Goal: Use online tool/utility: Use online tool/utility

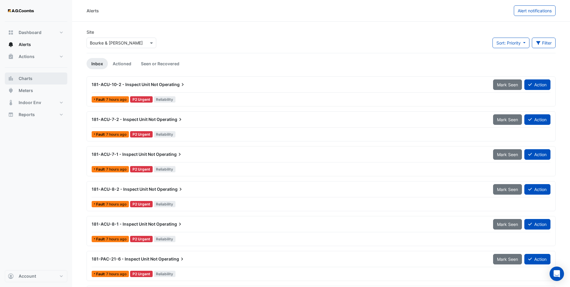
click at [34, 81] on button "Charts" at bounding box center [36, 78] width 62 height 12
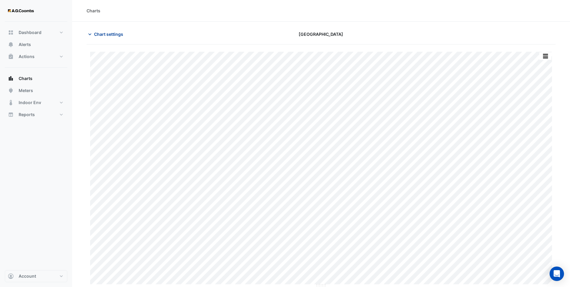
type input "**********"
click at [111, 35] on span "Chart settings" at bounding box center [108, 34] width 29 height 6
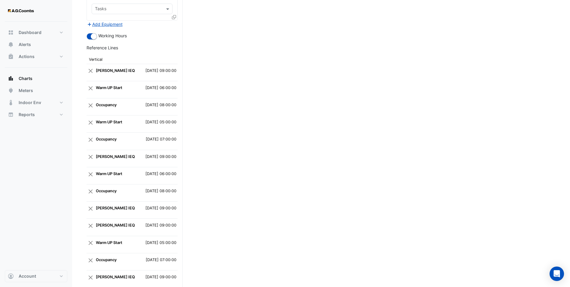
scroll to position [1292, 0]
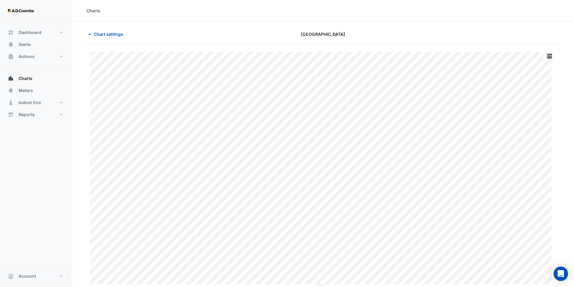
type input "**********"
click at [93, 31] on button "Chart settings" at bounding box center [107, 34] width 41 height 11
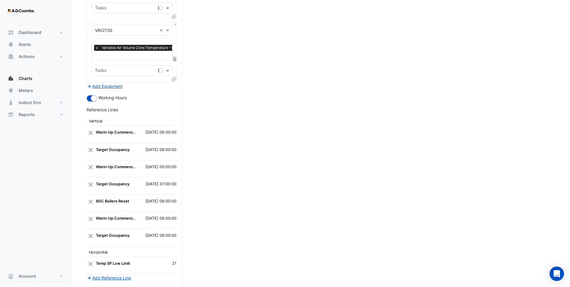
scroll to position [1731, 0]
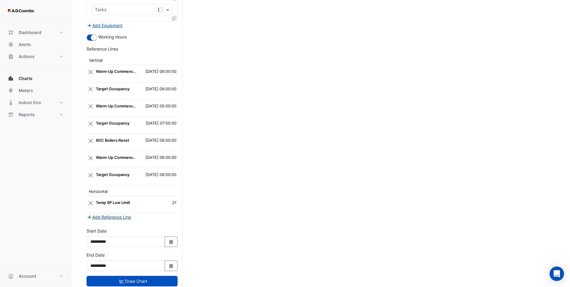
click at [111, 213] on button "Add Reference Line" at bounding box center [109, 216] width 45 height 7
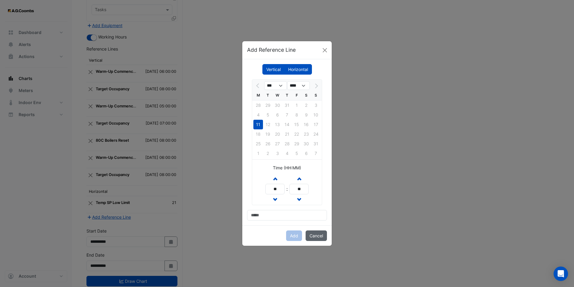
click at [318, 236] on button "Cancel" at bounding box center [316, 235] width 21 height 11
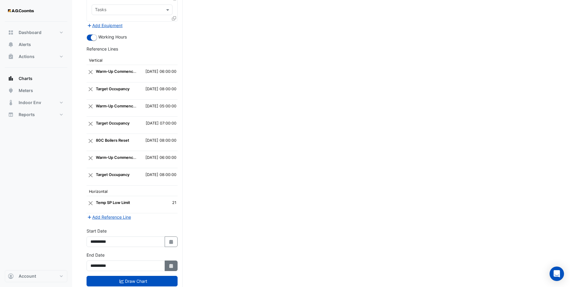
click at [171, 263] on icon "button" at bounding box center [171, 265] width 4 height 4
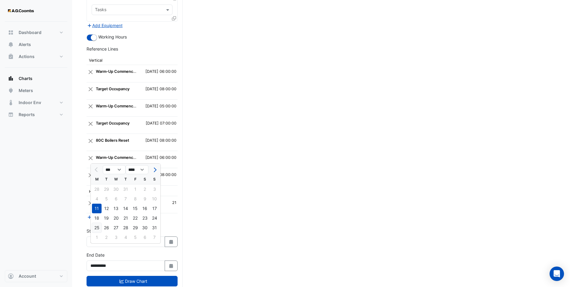
click at [97, 227] on div "25" at bounding box center [97, 228] width 10 height 10
type input "**********"
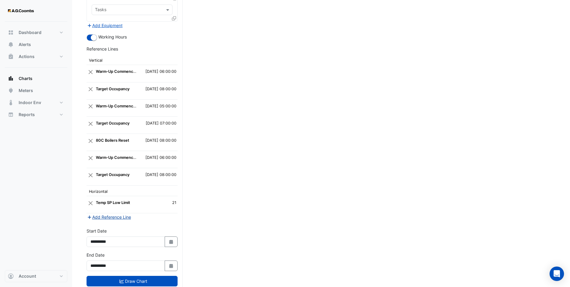
click at [119, 213] on button "Add Reference Line" at bounding box center [109, 216] width 45 height 7
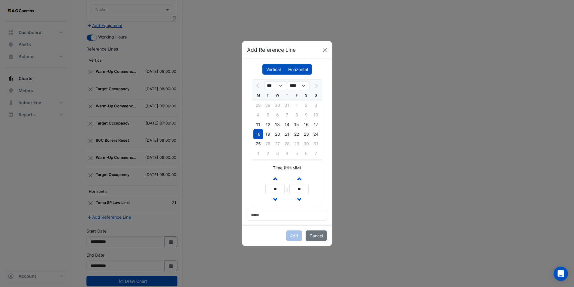
click at [277, 178] on button "Increment hours" at bounding box center [275, 178] width 11 height 11
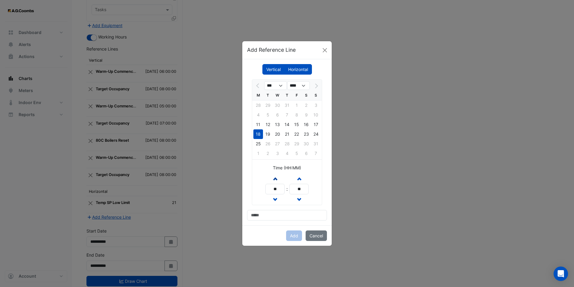
type input "**"
click at [272, 208] on div "*** **** M T W T F S S 28 29 30 31 1 2 3 4 5 6 7 8 9 10 11 12 13 14 15 16 17 18…" at bounding box center [287, 149] width 80 height 141
click at [269, 216] on input at bounding box center [287, 215] width 80 height 11
type input "**********"
click at [295, 234] on button "Add" at bounding box center [294, 235] width 16 height 11
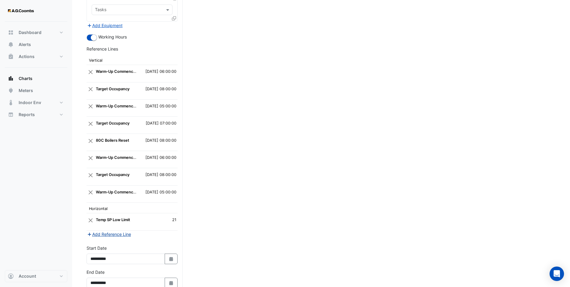
click at [114, 230] on button "Add Reference Line" at bounding box center [109, 233] width 45 height 7
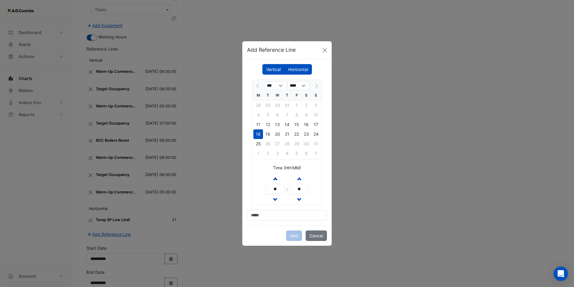
click at [276, 180] on span "button" at bounding box center [275, 178] width 3 height 5
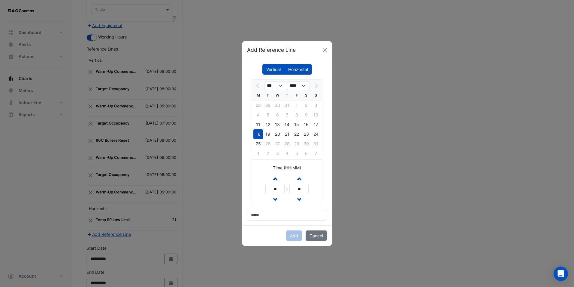
click at [276, 180] on span "button" at bounding box center [275, 178] width 3 height 5
type input "**"
click at [264, 219] on input at bounding box center [287, 215] width 80 height 11
type input "**********"
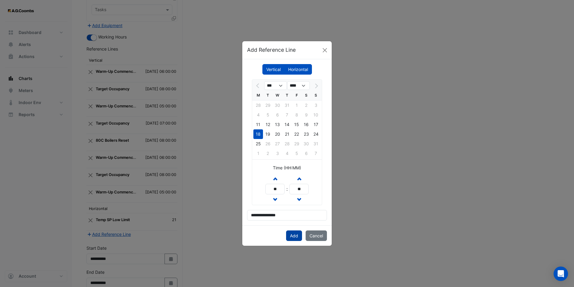
click at [293, 233] on button "Add" at bounding box center [294, 235] width 16 height 11
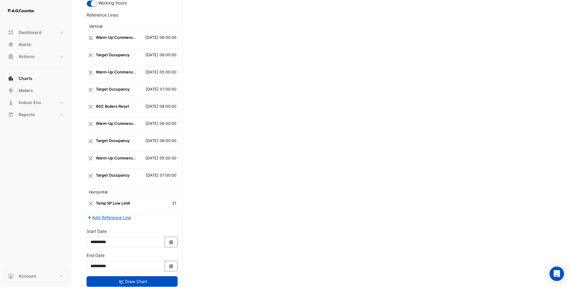
scroll to position [1765, 0]
click at [121, 213] on button "Add Reference Line" at bounding box center [109, 216] width 45 height 7
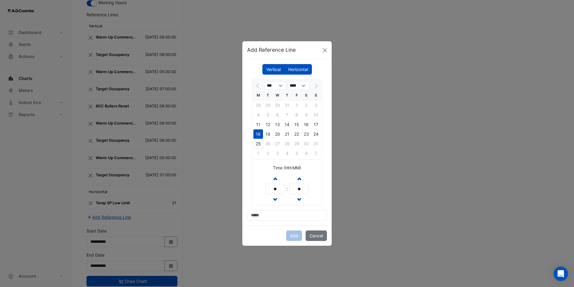
click at [261, 143] on div "25" at bounding box center [259, 144] width 10 height 10
click at [277, 176] on button "Increment hours" at bounding box center [275, 178] width 11 height 11
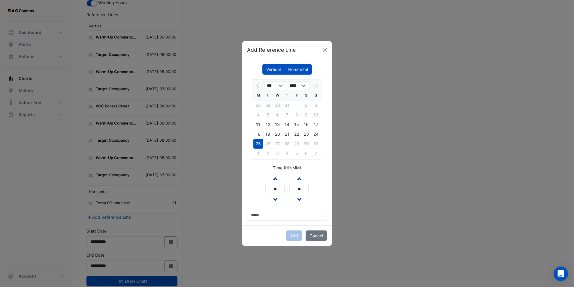
click at [277, 176] on button "Increment hours" at bounding box center [275, 178] width 11 height 11
type input "**"
click at [272, 217] on input at bounding box center [287, 215] width 80 height 11
type input "**********"
click at [296, 233] on button "Add" at bounding box center [294, 235] width 16 height 11
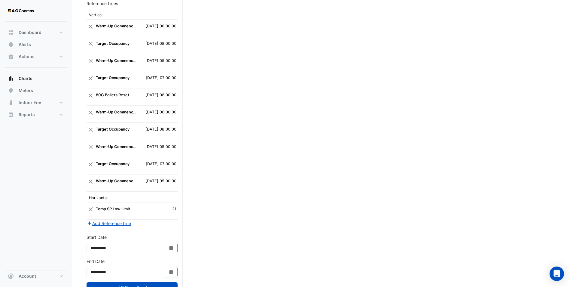
scroll to position [1782, 0]
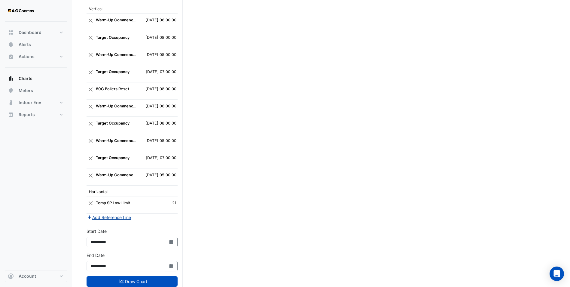
click at [112, 214] on button "Add Reference Line" at bounding box center [109, 217] width 45 height 7
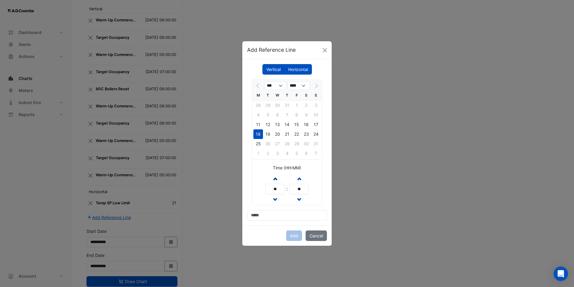
click at [275, 176] on span "button" at bounding box center [275, 178] width 3 height 5
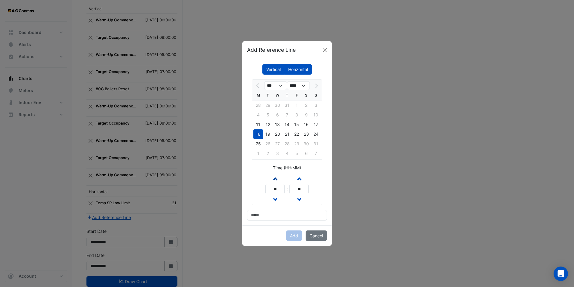
click at [275, 176] on span "button" at bounding box center [275, 178] width 3 height 5
type input "**"
drag, startPoint x: 256, startPoint y: 142, endPoint x: 260, endPoint y: 144, distance: 4.2
click at [257, 142] on div "25" at bounding box center [259, 144] width 10 height 10
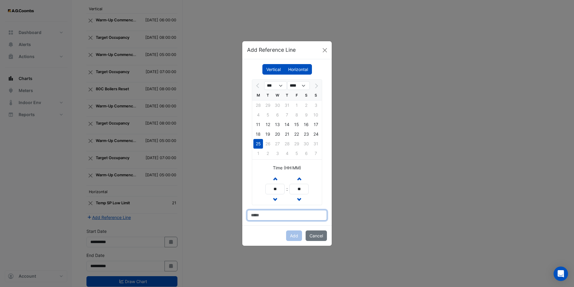
click at [266, 215] on input at bounding box center [287, 215] width 80 height 11
type input "**********"
click at [293, 233] on button "Add" at bounding box center [294, 235] width 16 height 11
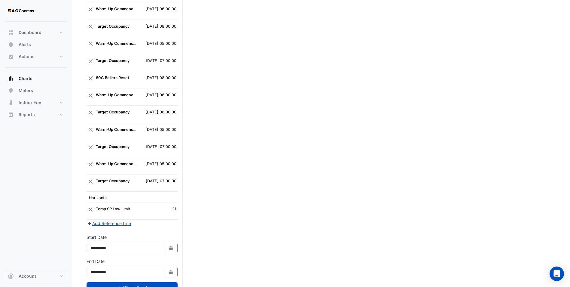
scroll to position [1799, 0]
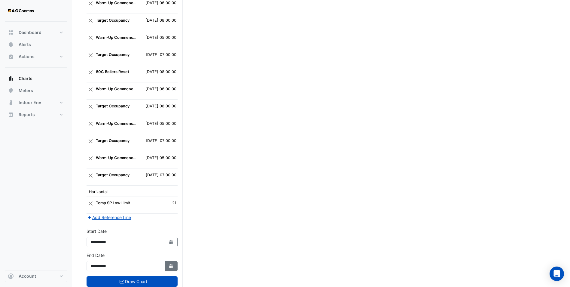
click at [171, 264] on icon "Select Date" at bounding box center [171, 266] width 5 height 4
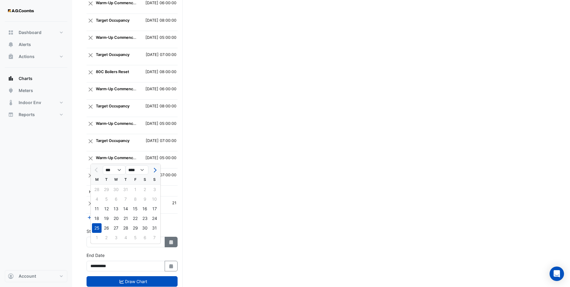
click at [173, 236] on button "Select Date" at bounding box center [171, 241] width 13 height 11
select select "*"
select select "****"
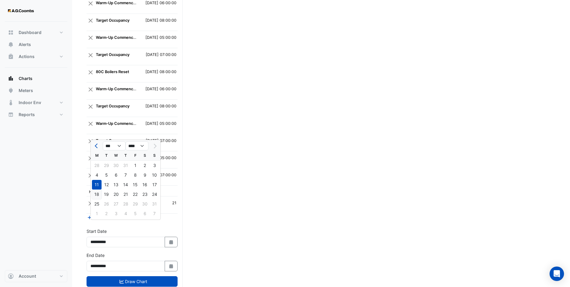
click at [97, 191] on div "18" at bounding box center [97, 194] width 10 height 10
type input "**********"
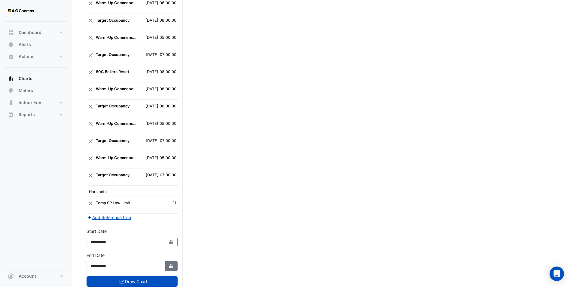
click at [169, 264] on icon "button" at bounding box center [171, 266] width 4 height 4
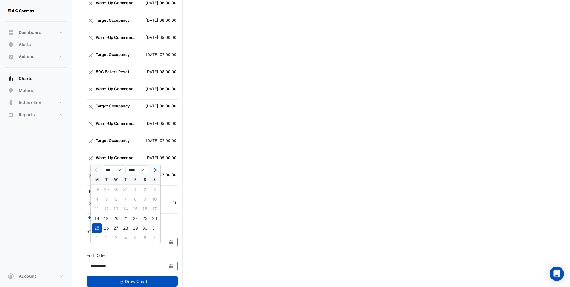
click at [98, 218] on div "18" at bounding box center [97, 218] width 10 height 10
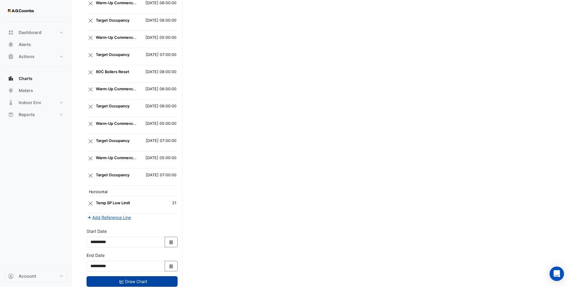
click at [145, 276] on button "Draw Chart" at bounding box center [132, 281] width 91 height 11
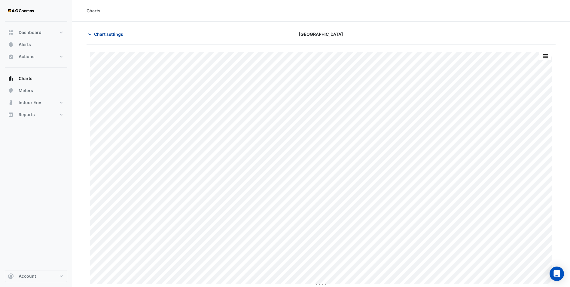
click at [105, 38] on button "Chart settings" at bounding box center [107, 34] width 41 height 11
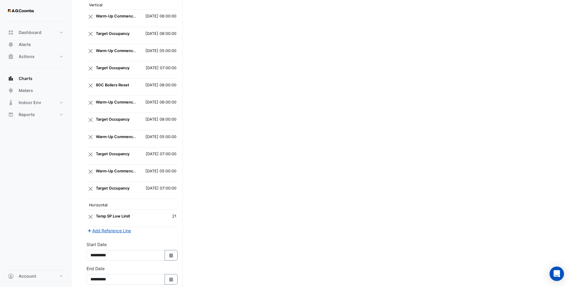
scroll to position [1799, 0]
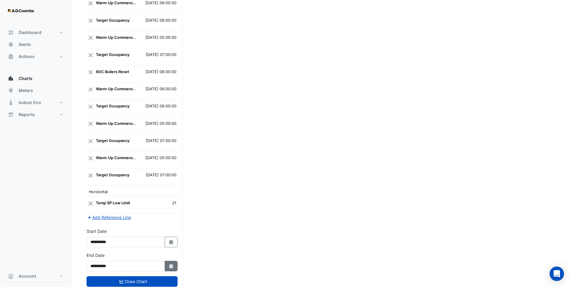
click at [170, 264] on icon "button" at bounding box center [171, 266] width 4 height 4
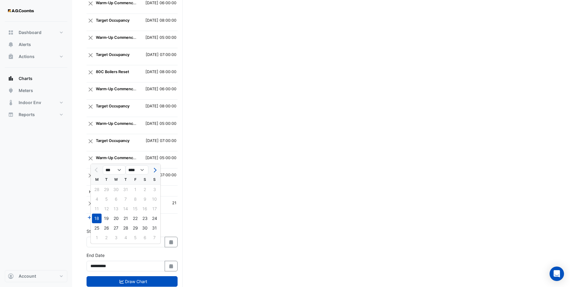
drag, startPoint x: 99, startPoint y: 226, endPoint x: 109, endPoint y: 227, distance: 9.6
click at [99, 226] on div "25" at bounding box center [97, 228] width 10 height 10
type input "**********"
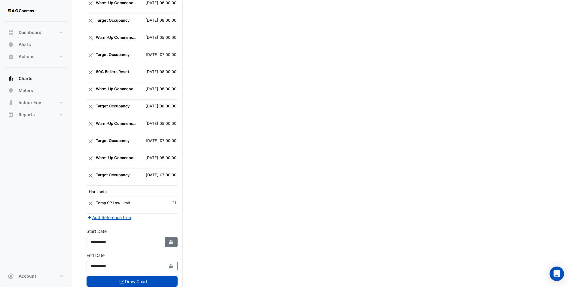
click at [176, 236] on button "Select Date" at bounding box center [171, 241] width 13 height 11
select select "*"
select select "****"
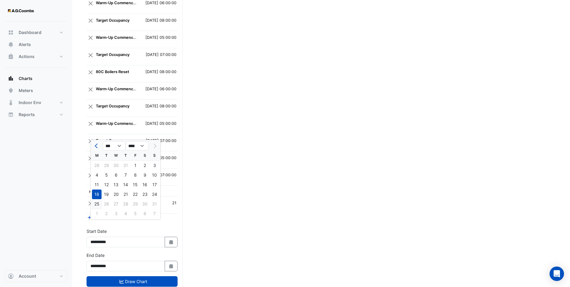
click at [95, 202] on div "25" at bounding box center [97, 204] width 10 height 10
type input "**********"
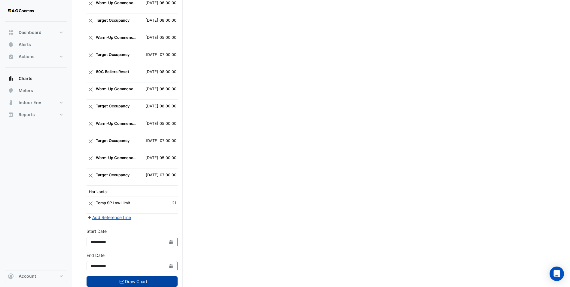
click at [138, 276] on button "Draw Chart" at bounding box center [132, 281] width 91 height 11
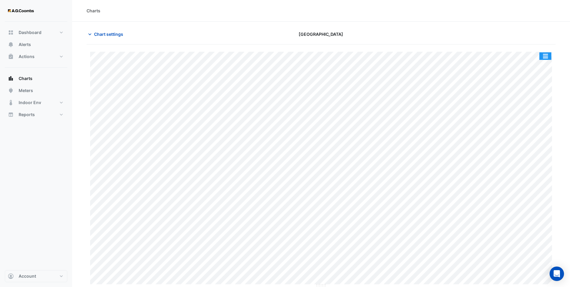
click at [547, 54] on button "button" at bounding box center [545, 56] width 12 height 8
click at [547, 56] on button "button" at bounding box center [545, 56] width 12 height 8
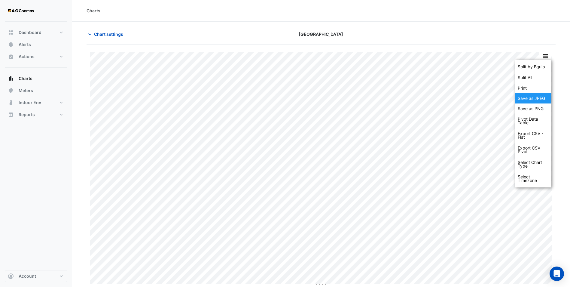
click at [541, 95] on div "Save as JPEG" at bounding box center [533, 98] width 36 height 10
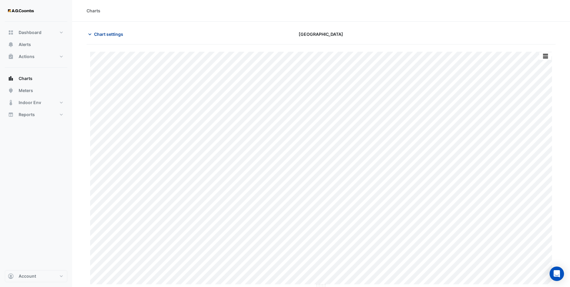
click at [103, 35] on span "Chart settings" at bounding box center [108, 34] width 29 height 6
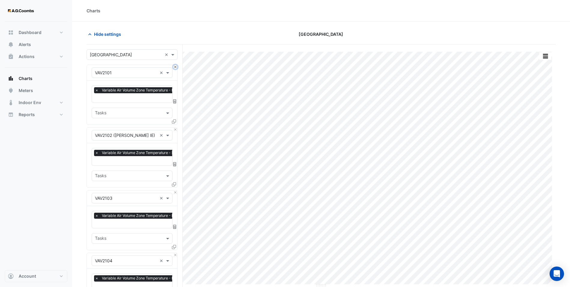
click at [176, 66] on button "Close" at bounding box center [175, 67] width 4 height 4
click at [176, 127] on button "Close" at bounding box center [175, 129] width 4 height 4
click at [176, 66] on button "Close" at bounding box center [175, 67] width 4 height 4
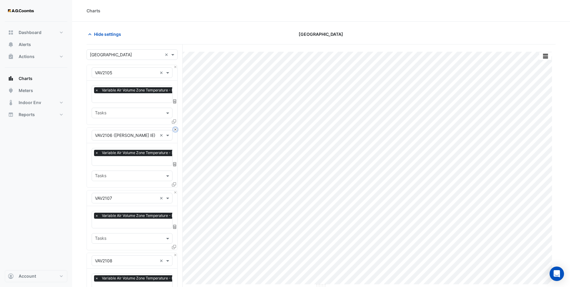
click at [176, 127] on button "Close" at bounding box center [175, 129] width 4 height 4
click at [176, 66] on button "Close" at bounding box center [175, 67] width 4 height 4
click at [176, 127] on button "Close" at bounding box center [175, 129] width 4 height 4
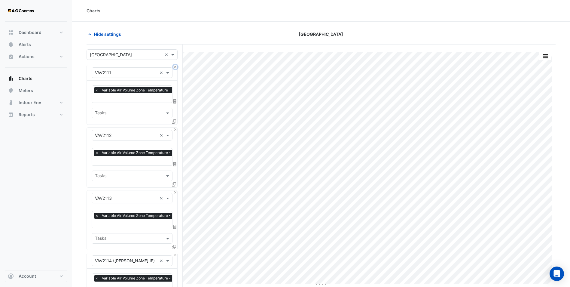
click at [176, 66] on button "Close" at bounding box center [175, 67] width 4 height 4
click at [176, 127] on button "Close" at bounding box center [175, 129] width 4 height 4
click at [176, 66] on button "Close" at bounding box center [175, 67] width 4 height 4
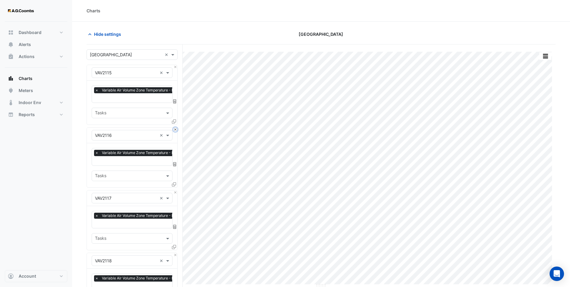
click at [176, 127] on button "Close" at bounding box center [175, 129] width 4 height 4
click at [176, 66] on button "Close" at bounding box center [175, 67] width 4 height 4
click at [176, 127] on button "Close" at bounding box center [175, 129] width 4 height 4
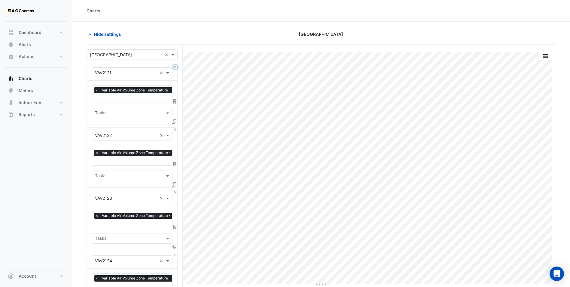
click at [176, 66] on button "Close" at bounding box center [175, 67] width 4 height 4
click at [176, 127] on button "Close" at bounding box center [175, 129] width 4 height 4
click at [176, 66] on button "Close" at bounding box center [175, 67] width 4 height 4
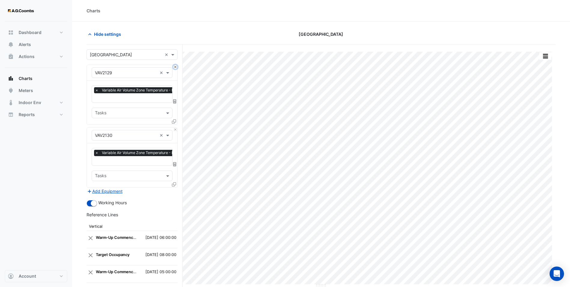
click at [176, 66] on button "Close" at bounding box center [175, 67] width 4 height 4
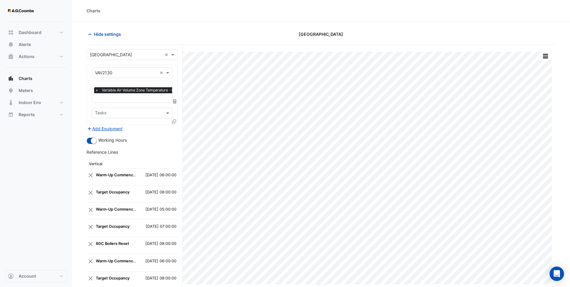
click at [172, 121] on icon at bounding box center [174, 121] width 4 height 4
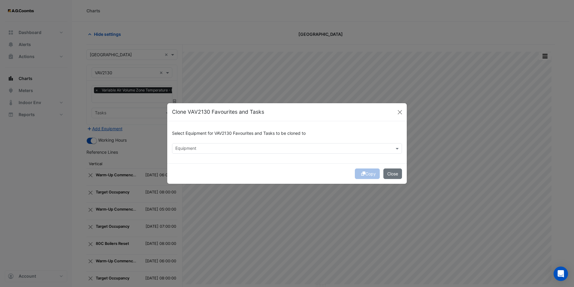
click at [240, 147] on input "text" at bounding box center [283, 149] width 217 height 6
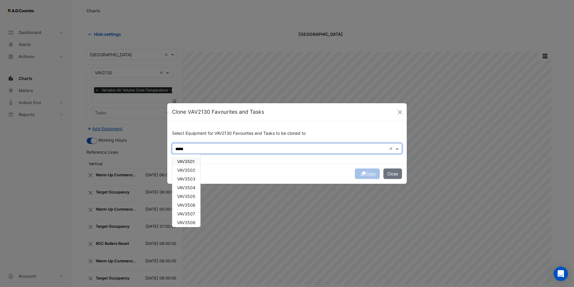
drag, startPoint x: 184, startPoint y: 161, endPoint x: 186, endPoint y: 169, distance: 8.4
click at [184, 163] on span "VAV3501" at bounding box center [186, 161] width 18 height 5
drag, startPoint x: 186, startPoint y: 169, endPoint x: 188, endPoint y: 175, distance: 6.0
click at [186, 169] on span "VAV3502" at bounding box center [186, 169] width 18 height 5
click at [188, 177] on span "VAV3503" at bounding box center [186, 178] width 18 height 5
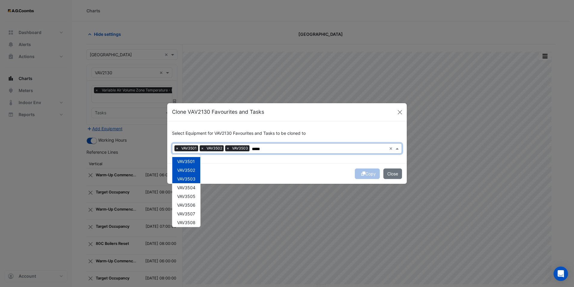
drag, startPoint x: 189, startPoint y: 182, endPoint x: 189, endPoint y: 189, distance: 6.9
click at [190, 184] on div "VAV3501 VAV3502 VAV3503 VAV3504 VAV3505 VAV3506 VAV3507 VAV3508 VAV3509 VAV3510…" at bounding box center [186, 257] width 28 height 200
click at [189, 190] on span "VAV3504" at bounding box center [186, 187] width 18 height 5
click at [189, 194] on span "VAV3505" at bounding box center [186, 195] width 18 height 5
click at [189, 201] on div "VAV3506" at bounding box center [186, 204] width 28 height 9
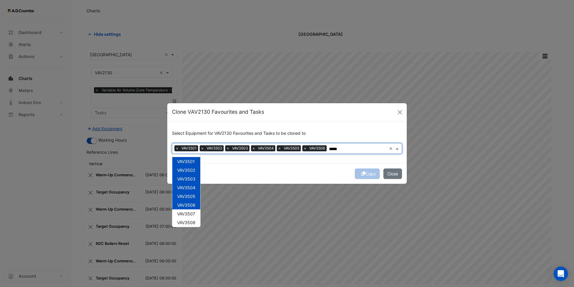
click at [189, 209] on div "VAV3507" at bounding box center [186, 213] width 28 height 9
click at [190, 217] on div "VAV3507" at bounding box center [186, 213] width 28 height 9
click at [191, 185] on span "VAV3507" at bounding box center [186, 183] width 18 height 5
click at [190, 197] on div "VAV3509" at bounding box center [186, 200] width 28 height 9
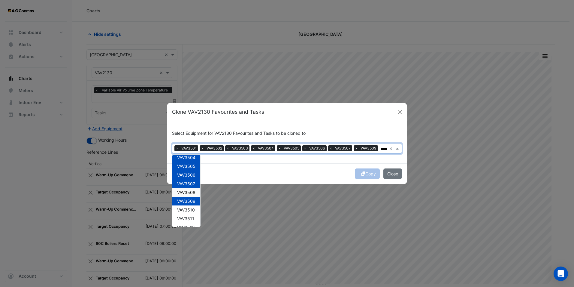
click at [192, 200] on span "VAV3509" at bounding box center [186, 200] width 18 height 5
drag, startPoint x: 192, startPoint y: 193, endPoint x: 190, endPoint y: 203, distance: 10.3
click at [191, 194] on span "VAV3508" at bounding box center [186, 192] width 18 height 5
click at [191, 203] on span "VAV3509" at bounding box center [186, 200] width 18 height 5
click at [191, 210] on span "VAV3510" at bounding box center [186, 209] width 18 height 5
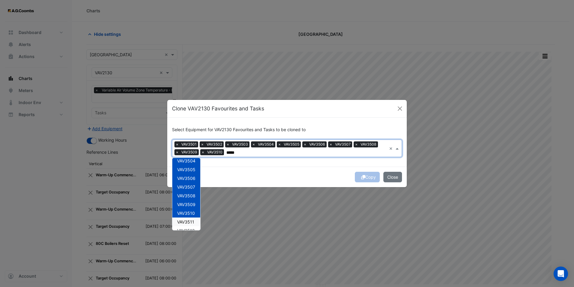
click at [191, 217] on div "VAV3511" at bounding box center [186, 221] width 28 height 9
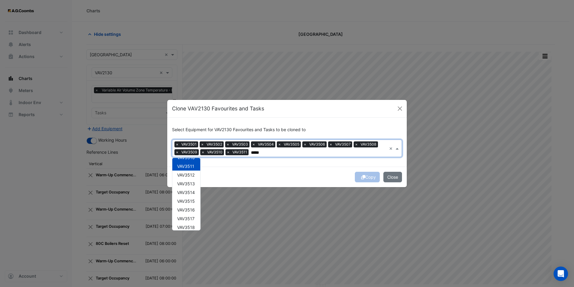
scroll to position [90, 0]
click at [192, 172] on span "VAV3512" at bounding box center [185, 170] width 17 height 5
drag, startPoint x: 192, startPoint y: 179, endPoint x: 193, endPoint y: 189, distance: 10.1
click at [192, 179] on span "VAV3513" at bounding box center [186, 178] width 18 height 5
click at [193, 190] on div "VAV3514" at bounding box center [186, 187] width 28 height 9
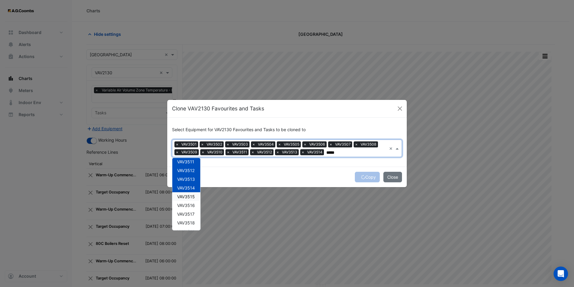
click at [193, 196] on span "VAV3515" at bounding box center [186, 196] width 18 height 5
click at [192, 205] on span "VAV3516" at bounding box center [186, 204] width 18 height 5
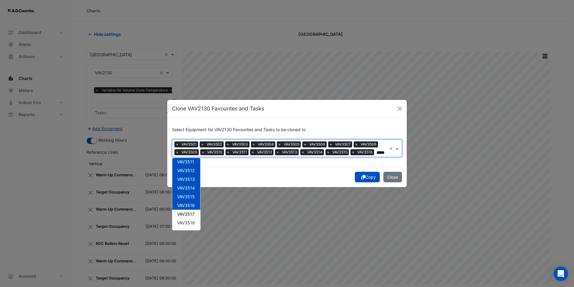
click at [192, 212] on span "VAV3517" at bounding box center [185, 213] width 17 height 5
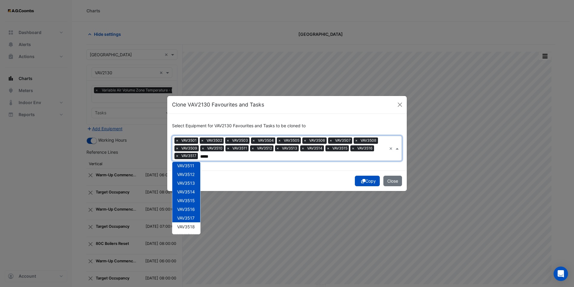
click at [191, 220] on span "VAV3517" at bounding box center [185, 217] width 17 height 5
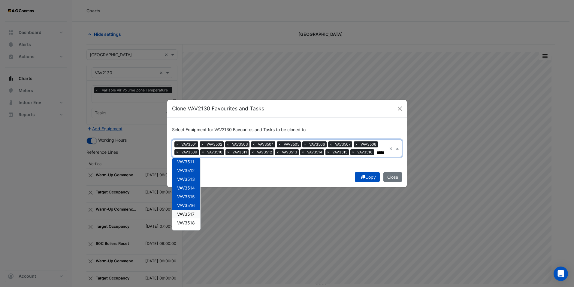
click at [190, 212] on span "VAV3517" at bounding box center [185, 213] width 17 height 5
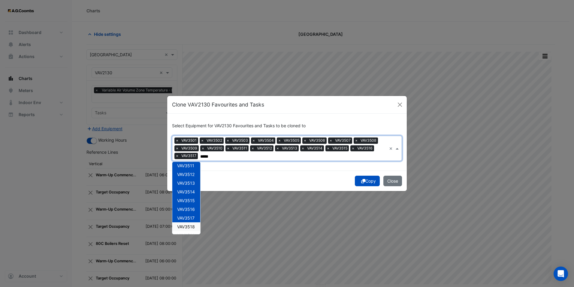
click at [189, 222] on div "VAV3518" at bounding box center [186, 226] width 28 height 9
drag, startPoint x: 189, startPoint y: 193, endPoint x: 189, endPoint y: 200, distance: 7.2
click at [189, 193] on span "VAV3519" at bounding box center [186, 192] width 18 height 5
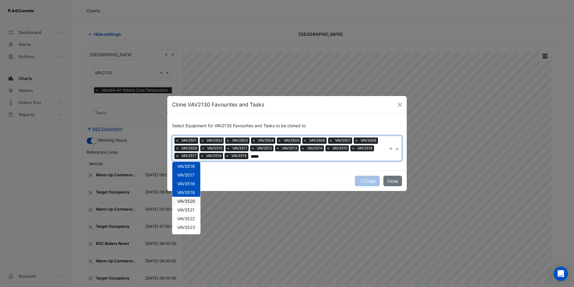
click at [189, 202] on span "VAV3520" at bounding box center [186, 200] width 18 height 5
click at [190, 212] on span "VAV3521" at bounding box center [185, 209] width 17 height 5
click at [191, 219] on span "VAV3522" at bounding box center [186, 218] width 18 height 5
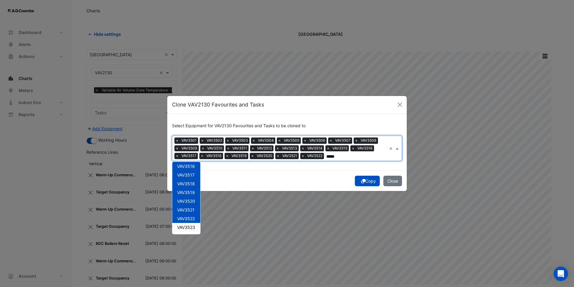
click at [191, 225] on span "VAV3523" at bounding box center [186, 226] width 18 height 5
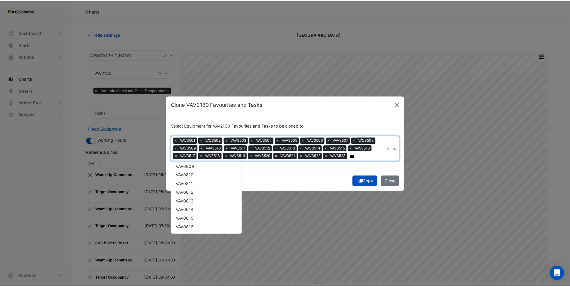
scroll to position [6423, 0]
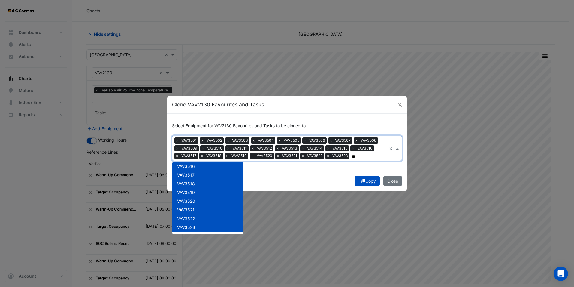
type input "*"
click at [369, 179] on button "Copy" at bounding box center [367, 180] width 25 height 11
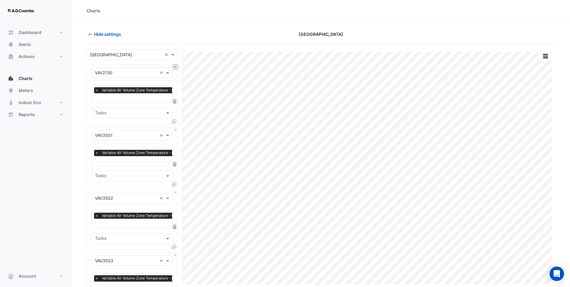
click at [174, 65] on button "Close" at bounding box center [175, 67] width 4 height 4
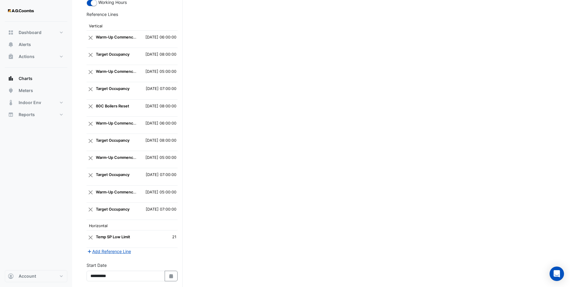
scroll to position [1551, 0]
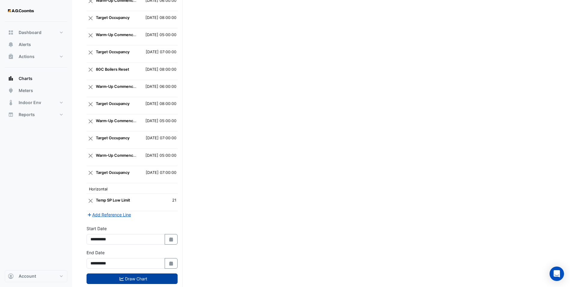
click at [128, 273] on button "Draw Chart" at bounding box center [132, 278] width 91 height 11
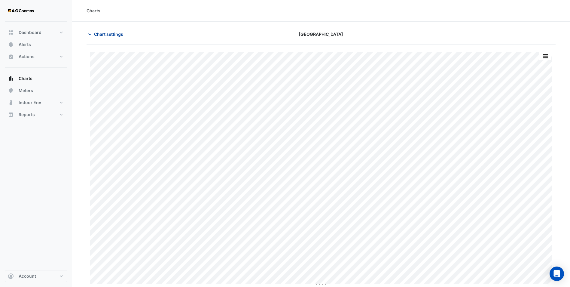
click at [103, 30] on button "Chart settings" at bounding box center [107, 34] width 41 height 11
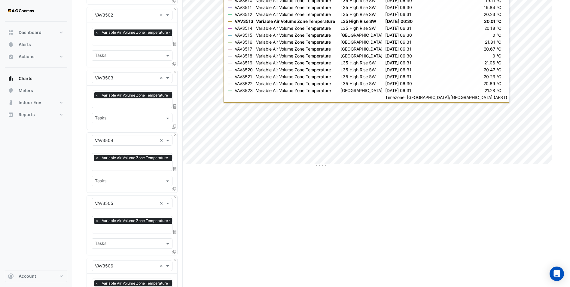
scroll to position [210, 0]
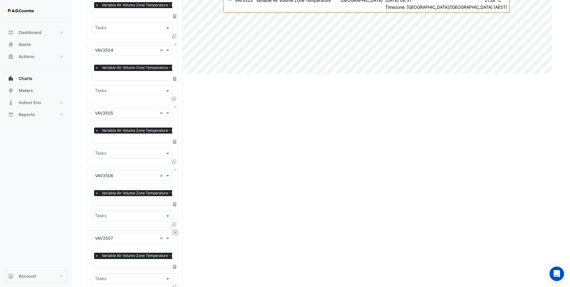
click at [174, 230] on button "Close" at bounding box center [175, 232] width 4 height 4
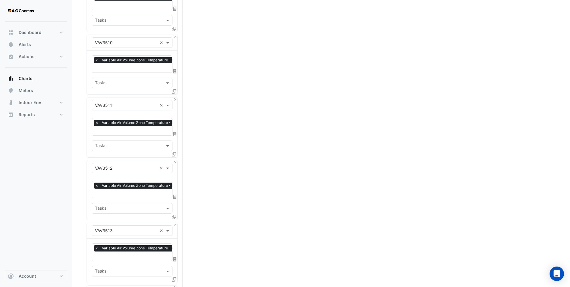
scroll to position [601, 0]
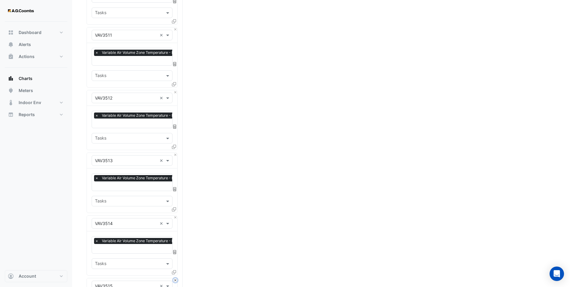
click at [175, 278] on button "Close" at bounding box center [175, 280] width 4 height 4
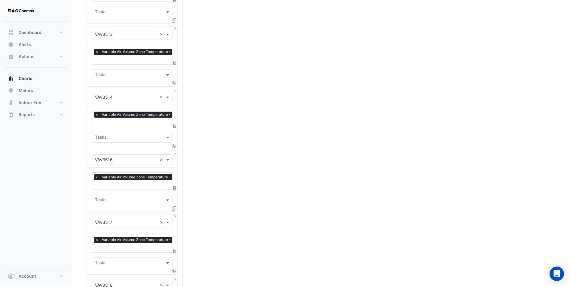
scroll to position [811, 0]
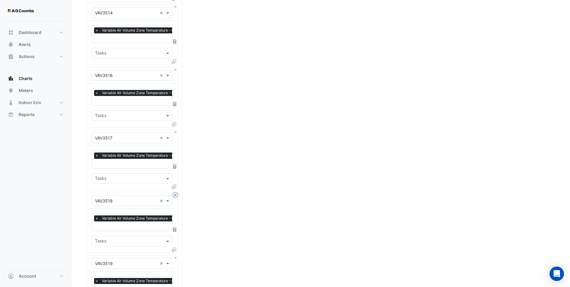
click at [175, 193] on button "Close" at bounding box center [175, 195] width 4 height 4
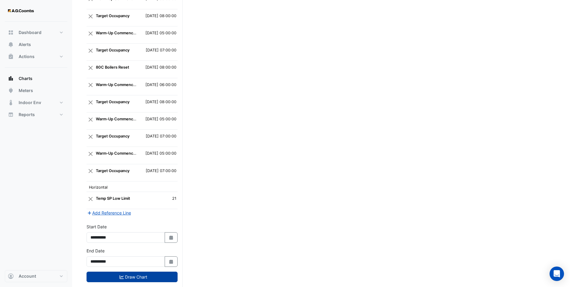
click at [132, 271] on button "Draw Chart" at bounding box center [132, 276] width 91 height 11
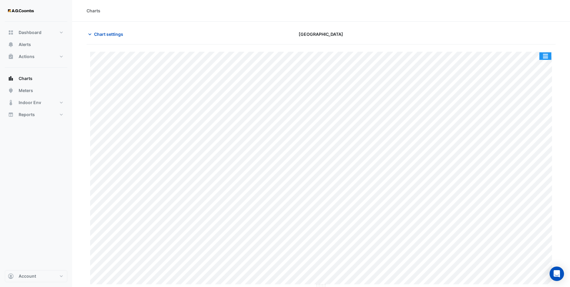
click at [544, 53] on button "button" at bounding box center [545, 56] width 12 height 8
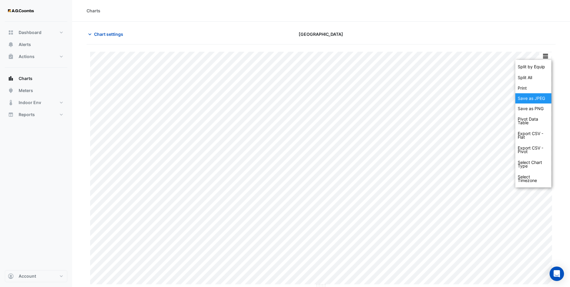
click at [542, 97] on div "Save as JPEG" at bounding box center [533, 98] width 36 height 10
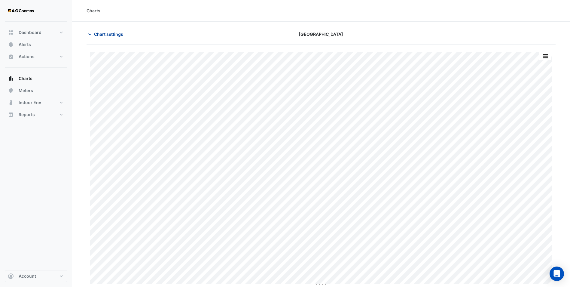
click at [100, 36] on span "Chart settings" at bounding box center [108, 34] width 29 height 6
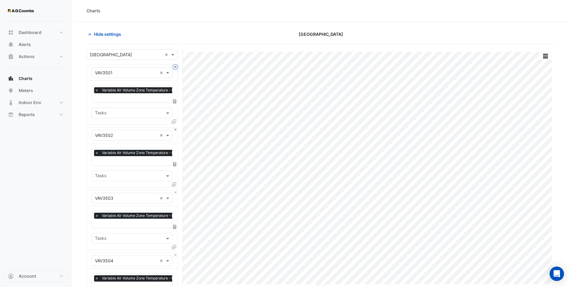
click at [176, 65] on button "Close" at bounding box center [175, 67] width 4 height 4
click at [175, 65] on button "Close" at bounding box center [175, 67] width 4 height 4
click at [175, 127] on button "Close" at bounding box center [175, 129] width 4 height 4
click at [175, 65] on button "Close" at bounding box center [175, 67] width 4 height 4
click at [175, 127] on button "Close" at bounding box center [175, 129] width 4 height 4
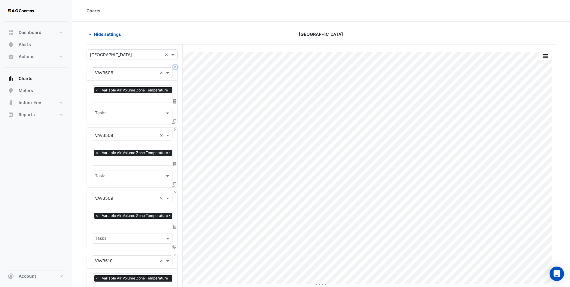
click at [175, 65] on button "Close" at bounding box center [175, 67] width 4 height 4
click at [175, 127] on button "Close" at bounding box center [175, 129] width 4 height 4
click at [175, 65] on button "Close" at bounding box center [175, 67] width 4 height 4
click at [175, 127] on button "Close" at bounding box center [175, 129] width 4 height 4
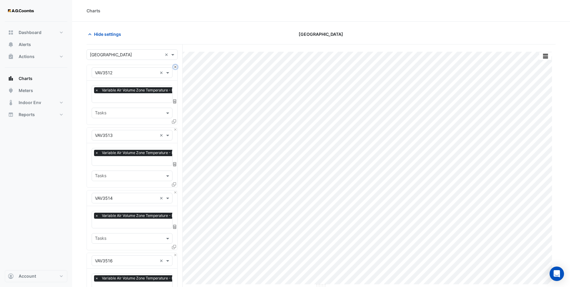
click at [175, 65] on button "Close" at bounding box center [175, 67] width 4 height 4
click at [175, 127] on button "Close" at bounding box center [175, 129] width 4 height 4
click at [175, 65] on button "Close" at bounding box center [175, 67] width 4 height 4
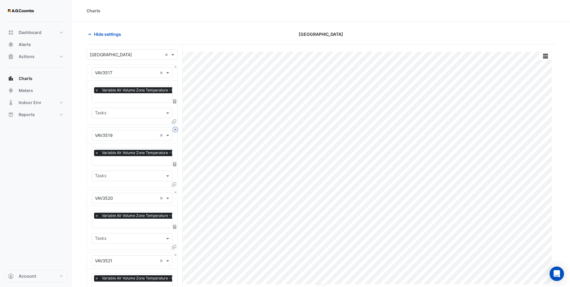
click at [175, 127] on button "Close" at bounding box center [175, 129] width 4 height 4
click at [175, 65] on button "Close" at bounding box center [175, 67] width 4 height 4
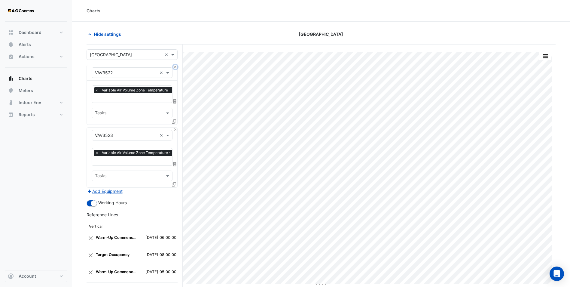
click at [175, 65] on button "Close" at bounding box center [175, 67] width 4 height 4
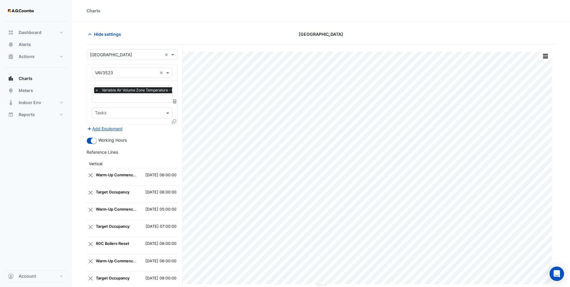
click at [175, 122] on icon at bounding box center [174, 121] width 4 height 4
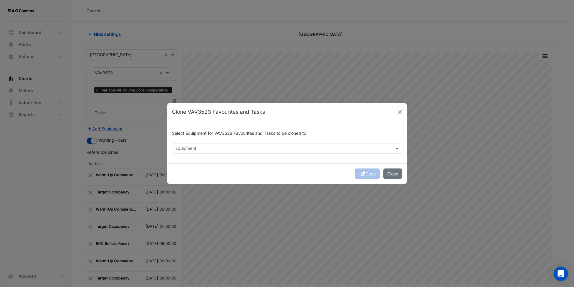
click at [193, 147] on input "text" at bounding box center [283, 149] width 217 height 6
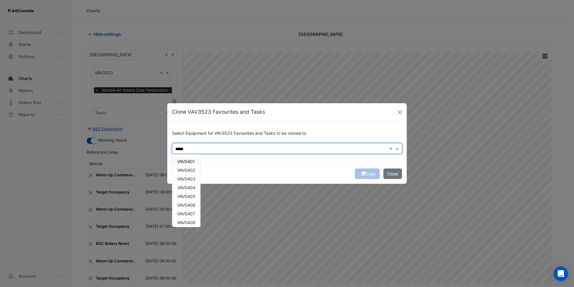
click at [193, 161] on span "VAV0401" at bounding box center [186, 161] width 18 height 5
drag, startPoint x: 192, startPoint y: 169, endPoint x: 193, endPoint y: 180, distance: 10.9
click at [192, 169] on span "VAV0402" at bounding box center [186, 169] width 18 height 5
click at [193, 180] on span "VAV0403" at bounding box center [186, 178] width 18 height 5
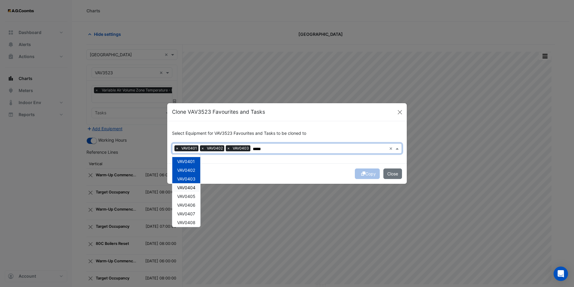
drag, startPoint x: 193, startPoint y: 185, endPoint x: 192, endPoint y: 192, distance: 7.4
click at [193, 185] on span "VAV0404" at bounding box center [186, 187] width 18 height 5
drag, startPoint x: 192, startPoint y: 193, endPoint x: 191, endPoint y: 199, distance: 6.1
click at [192, 194] on span "VAV0405" at bounding box center [186, 195] width 18 height 5
click at [191, 201] on div "VAV0401 VAV0402 VAV0403 VAV0404 VAV0405 VAV0406 VAV0407 VAV0408 VAV0409 VAV0410…" at bounding box center [186, 257] width 28 height 200
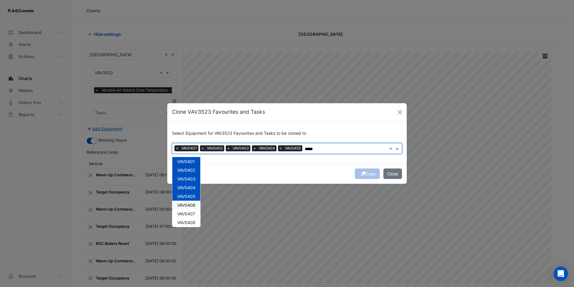
drag, startPoint x: 191, startPoint y: 202, endPoint x: 187, endPoint y: 216, distance: 14.4
click at [191, 204] on span "VAV0406" at bounding box center [186, 204] width 18 height 5
click at [188, 217] on div "VAV0407" at bounding box center [186, 213] width 28 height 9
click at [188, 224] on span "VAV0408" at bounding box center [186, 222] width 18 height 5
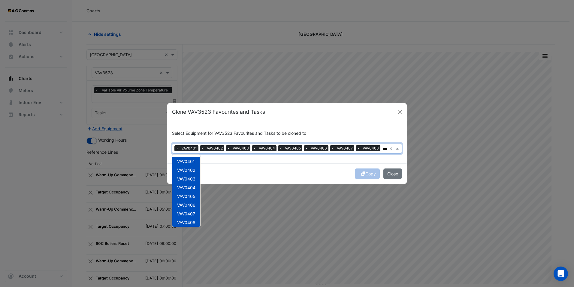
scroll to position [60, 0]
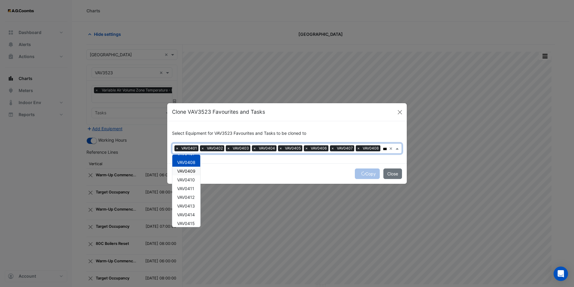
drag, startPoint x: 191, startPoint y: 172, endPoint x: 191, endPoint y: 178, distance: 6.0
click at [191, 174] on div "VAV0409" at bounding box center [186, 170] width 28 height 9
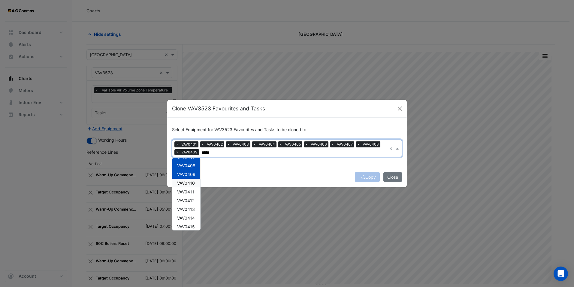
click at [191, 179] on div "VAV0410" at bounding box center [186, 182] width 28 height 9
click at [191, 191] on span "VAV0411" at bounding box center [185, 191] width 17 height 5
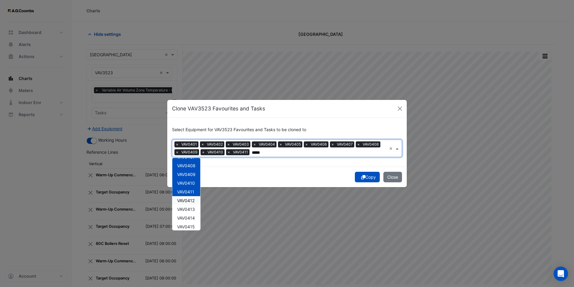
drag, startPoint x: 191, startPoint y: 198, endPoint x: 191, endPoint y: 203, distance: 5.1
click at [191, 198] on span "VAV0412" at bounding box center [185, 200] width 17 height 5
click at [191, 205] on div "VAV0413" at bounding box center [186, 209] width 28 height 9
click at [192, 214] on div "VAV0414" at bounding box center [186, 217] width 28 height 9
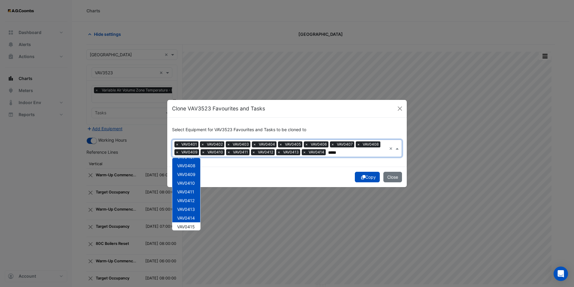
drag, startPoint x: 192, startPoint y: 221, endPoint x: 190, endPoint y: 203, distance: 17.8
click at [192, 221] on div "VAV0414" at bounding box center [186, 217] width 28 height 9
drag, startPoint x: 191, startPoint y: 186, endPoint x: 190, endPoint y: 197, distance: 10.8
click at [191, 188] on span "VAV0414" at bounding box center [186, 187] width 18 height 5
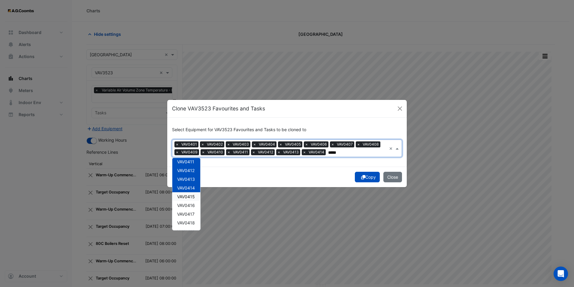
click at [190, 197] on span "VAV0415" at bounding box center [186, 196] width 18 height 5
click at [190, 206] on span "VAV0416" at bounding box center [186, 204] width 18 height 5
click at [190, 213] on span "VAV0417" at bounding box center [185, 213] width 17 height 5
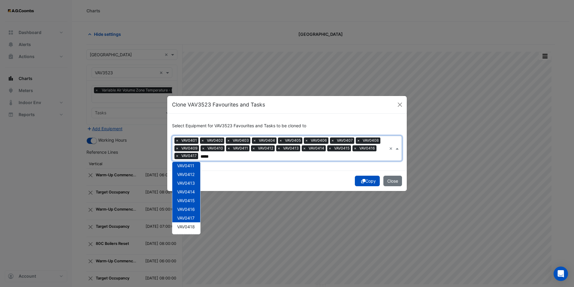
click at [191, 222] on div "VAV0418" at bounding box center [186, 226] width 28 height 9
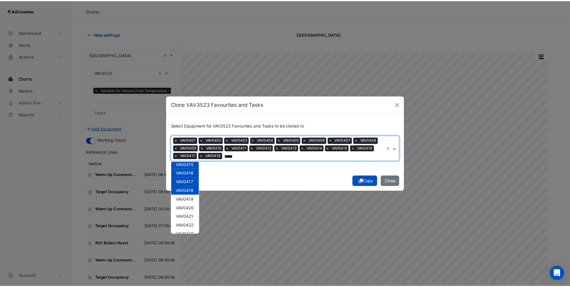
scroll to position [133, 0]
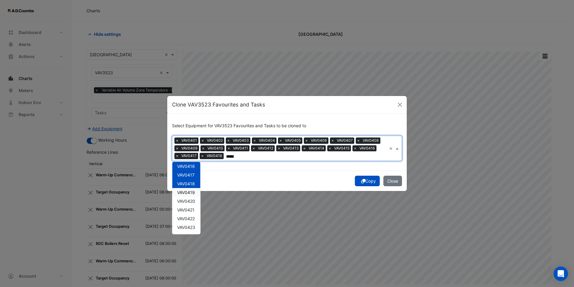
click at [190, 190] on span "VAV0419" at bounding box center [186, 192] width 18 height 5
click at [190, 201] on span "VAV0420" at bounding box center [186, 200] width 18 height 5
click at [190, 212] on span "VAV0421" at bounding box center [185, 209] width 17 height 5
click at [190, 219] on span "VAV0422" at bounding box center [186, 218] width 18 height 5
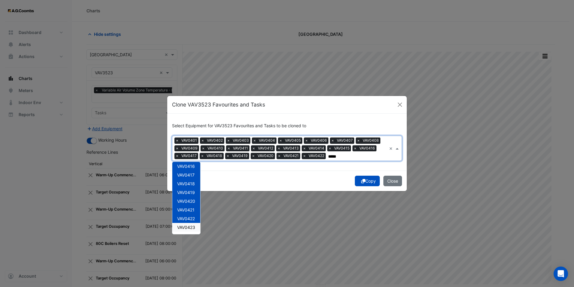
click at [190, 226] on span "VAV0423" at bounding box center [186, 226] width 18 height 5
type input "*****"
click at [364, 183] on div "Copy Close" at bounding box center [287, 180] width 240 height 20
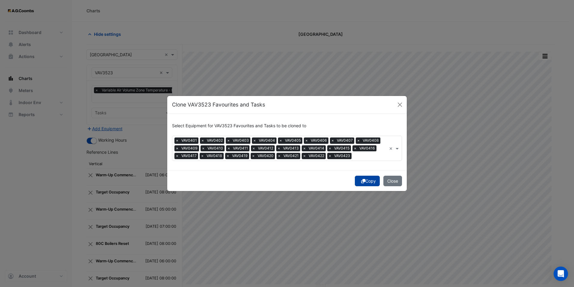
click at [371, 181] on button "Copy" at bounding box center [367, 180] width 25 height 11
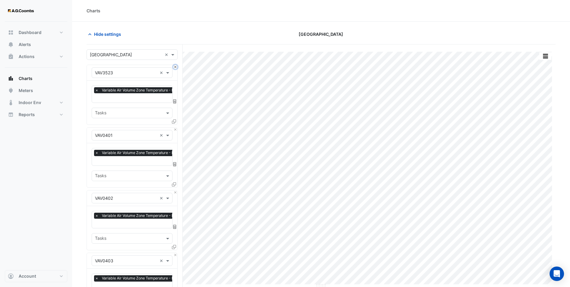
click at [175, 66] on button "Close" at bounding box center [175, 67] width 4 height 4
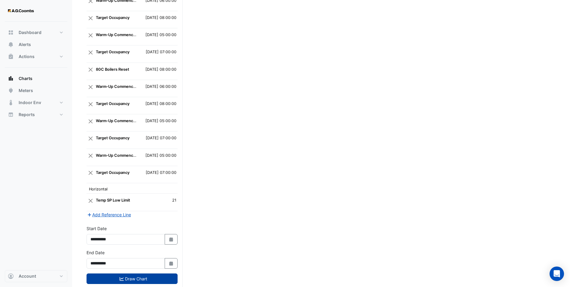
click at [137, 273] on button "Draw Chart" at bounding box center [132, 278] width 91 height 11
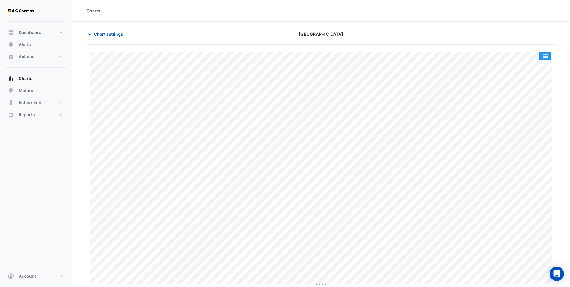
click at [547, 56] on button "button" at bounding box center [545, 56] width 12 height 8
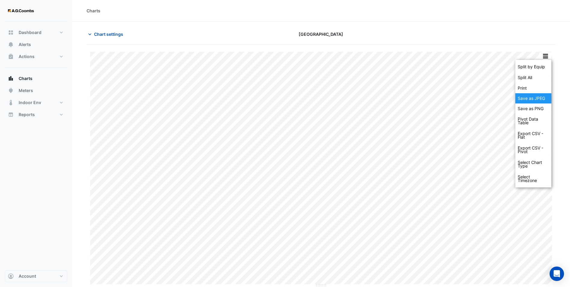
click at [537, 98] on div "Save as JPEG" at bounding box center [533, 98] width 36 height 10
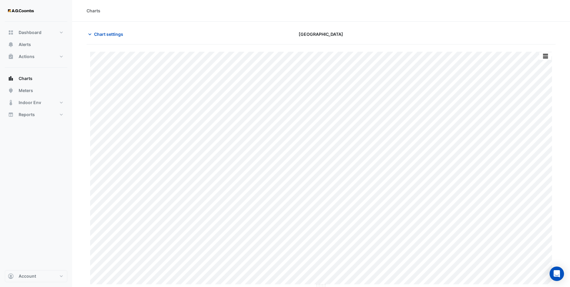
click at [251, 23] on section "Chart settings Melbourne Central Tower Split by Equip Split All Print Save as J…" at bounding box center [321, 154] width 498 height 265
click at [189, 22] on section "Chart settings Melbourne Central Tower Split by Equip Split All Print Save as J…" at bounding box center [321, 154] width 498 height 265
click at [106, 31] on button "Chart settings" at bounding box center [107, 34] width 41 height 11
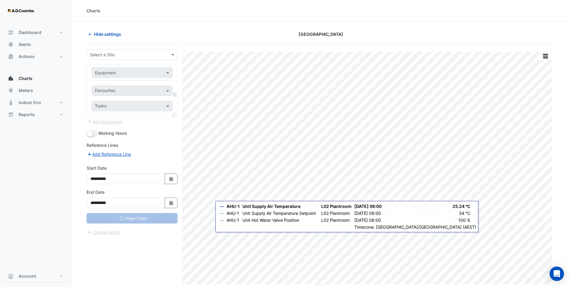
type input "**********"
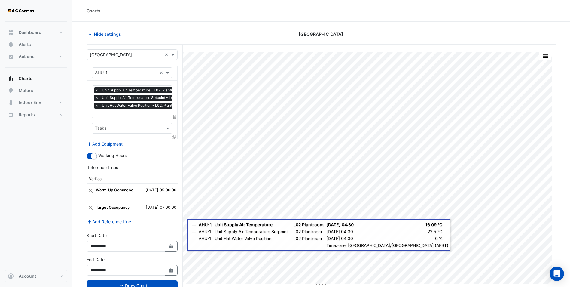
click at [173, 262] on div "**********" at bounding box center [132, 265] width 91 height 19
click at [170, 266] on button "Select Date" at bounding box center [171, 270] width 13 height 11
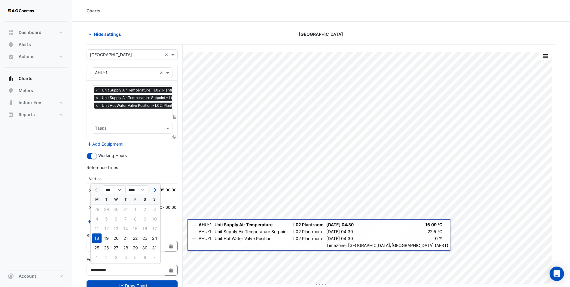
drag, startPoint x: 97, startPoint y: 248, endPoint x: 106, endPoint y: 248, distance: 9.3
click at [98, 248] on div "25" at bounding box center [97, 248] width 10 height 10
type input "**********"
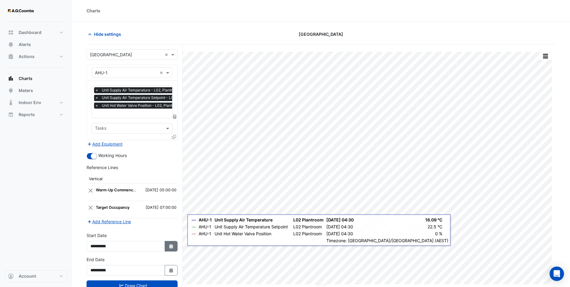
click at [169, 245] on icon "Select Date" at bounding box center [171, 246] width 5 height 4
select select "*"
select select "****"
click at [97, 222] on div "25" at bounding box center [97, 224] width 10 height 10
type input "**********"
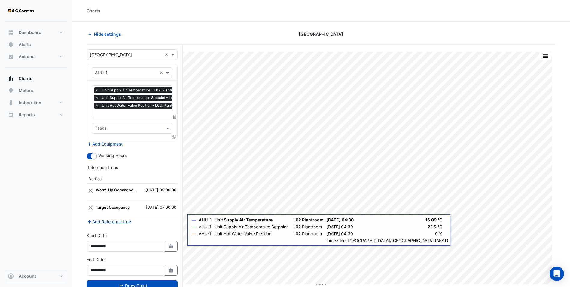
click at [113, 220] on button "Add Reference Line" at bounding box center [109, 221] width 45 height 7
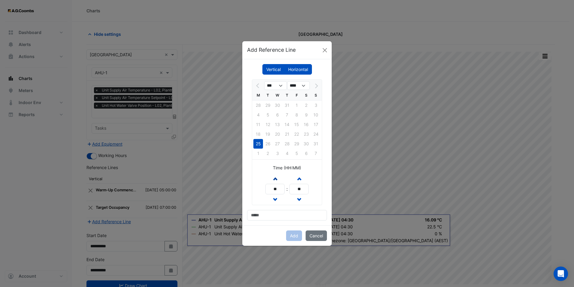
click at [272, 176] on button "Increment hours" at bounding box center [275, 178] width 11 height 11
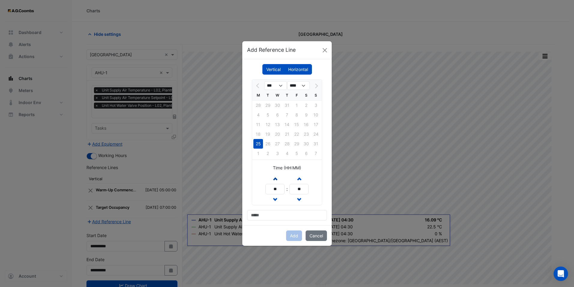
type input "**"
click at [270, 215] on input at bounding box center [287, 215] width 80 height 11
type input "**********"
click at [296, 237] on button "Add" at bounding box center [294, 235] width 16 height 11
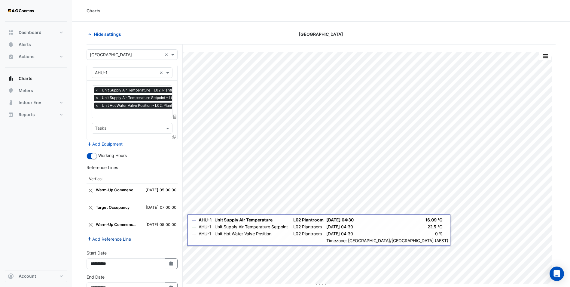
click at [116, 236] on button "Add Reference Line" at bounding box center [109, 238] width 45 height 7
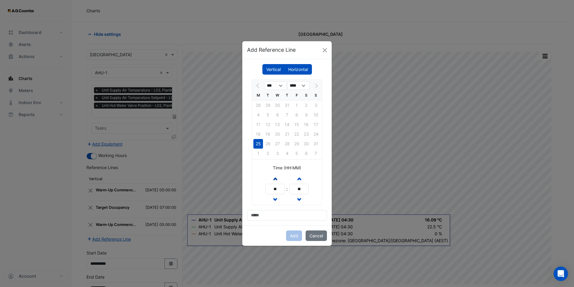
click at [274, 178] on span "button" at bounding box center [275, 178] width 3 height 5
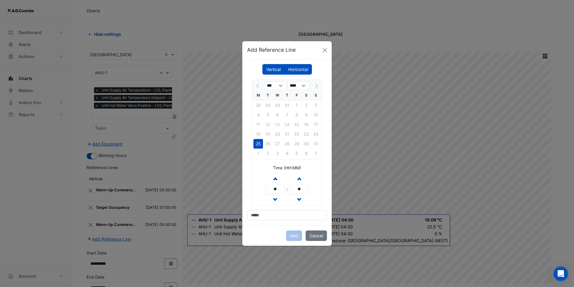
click at [274, 178] on span "button" at bounding box center [275, 178] width 3 height 5
type input "**"
drag, startPoint x: 267, startPoint y: 215, endPoint x: 281, endPoint y: 212, distance: 13.8
click at [267, 215] on input at bounding box center [287, 215] width 80 height 11
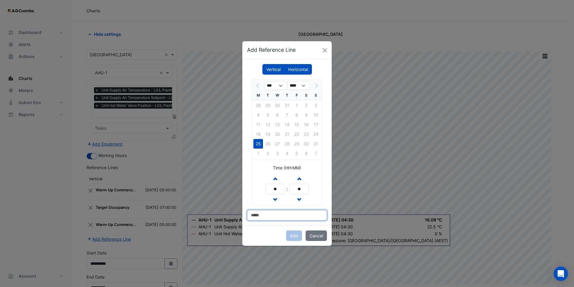
type input "**********"
click at [294, 235] on button "Add" at bounding box center [294, 235] width 16 height 11
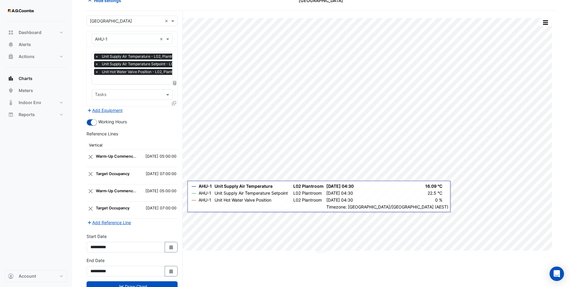
scroll to position [54, 0]
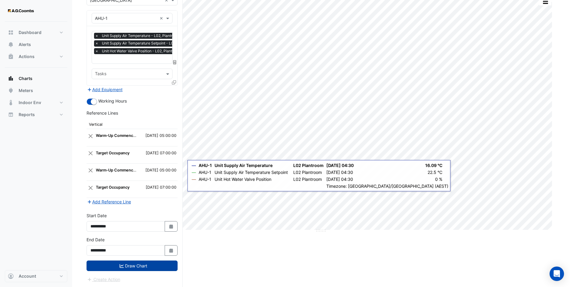
click at [140, 269] on button "Draw Chart" at bounding box center [132, 265] width 91 height 11
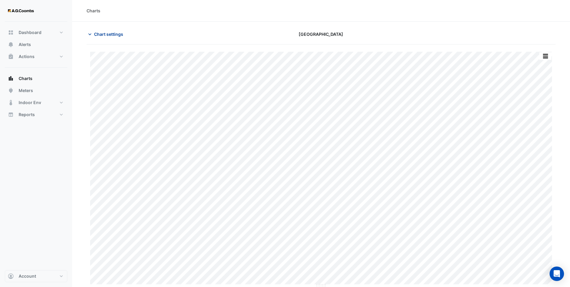
click at [98, 35] on span "Chart settings" at bounding box center [108, 34] width 29 height 6
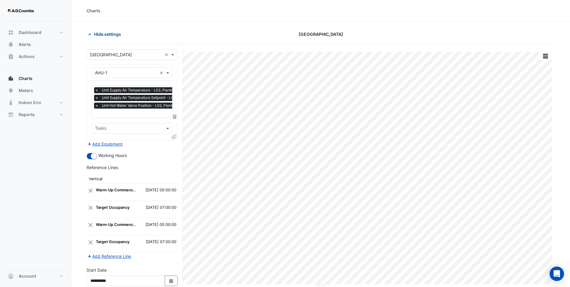
click at [103, 30] on button "Hide settings" at bounding box center [106, 34] width 38 height 11
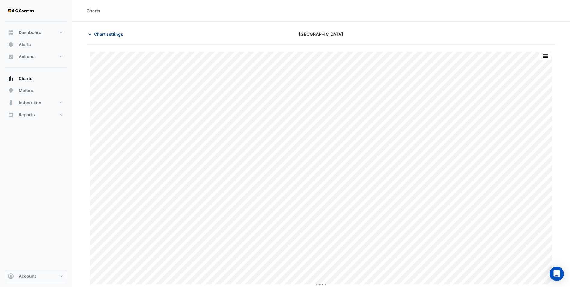
click at [102, 33] on span "Chart settings" at bounding box center [108, 34] width 29 height 6
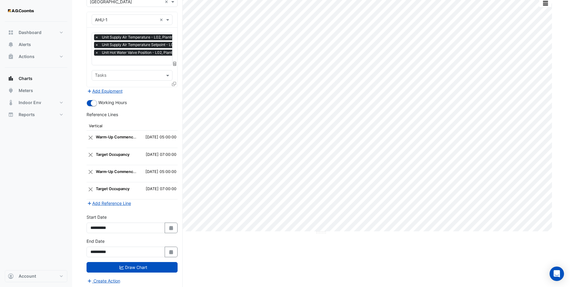
scroll to position [54, 0]
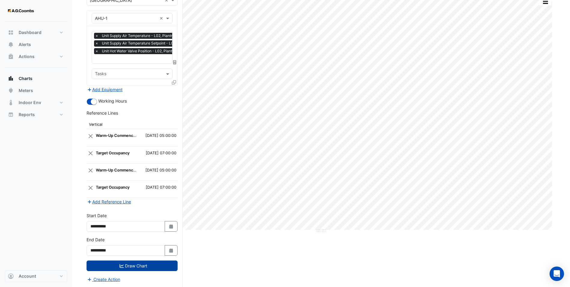
click at [149, 265] on button "Draw Chart" at bounding box center [132, 265] width 91 height 11
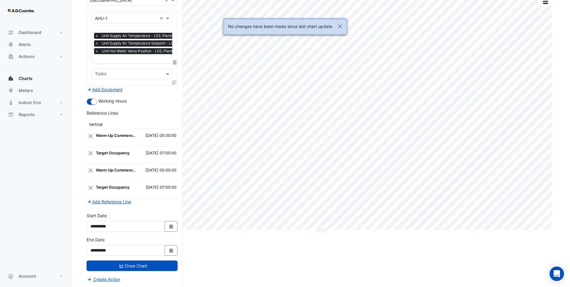
click at [320, 268] on div "Split by Unit Split All Print Save as JPEG Save as PNG Pivot Data Table Export …" at bounding box center [321, 138] width 469 height 297
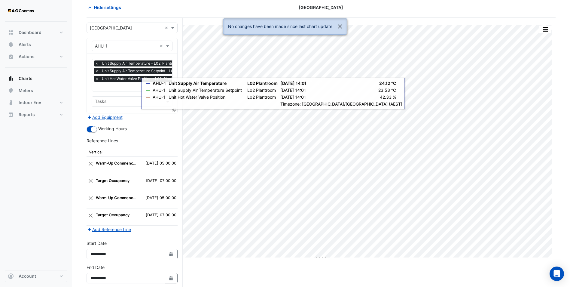
scroll to position [0, 0]
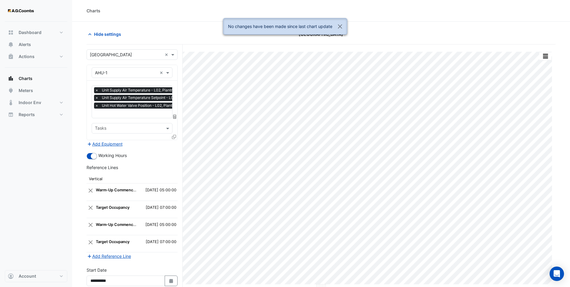
click at [102, 40] on div "Hide settings [GEOGRAPHIC_DATA]" at bounding box center [321, 37] width 469 height 16
click at [548, 57] on button "button" at bounding box center [545, 56] width 12 height 8
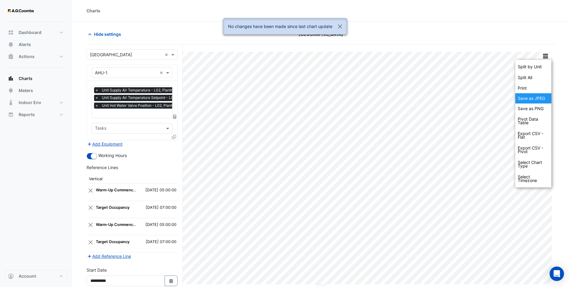
click at [531, 102] on div "Save as JPEG" at bounding box center [533, 98] width 36 height 10
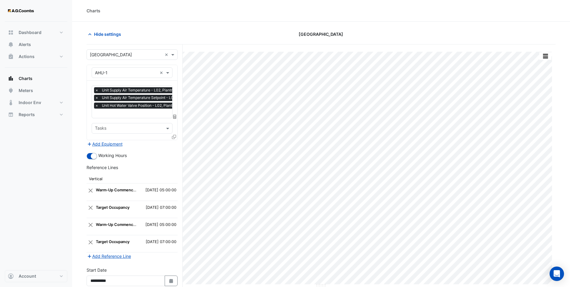
drag, startPoint x: 253, startPoint y: 32, endPoint x: 121, endPoint y: 24, distance: 131.9
click at [253, 32] on div "[GEOGRAPHIC_DATA]" at bounding box center [321, 34] width 159 height 11
click at [175, 135] on icon at bounding box center [174, 137] width 4 height 4
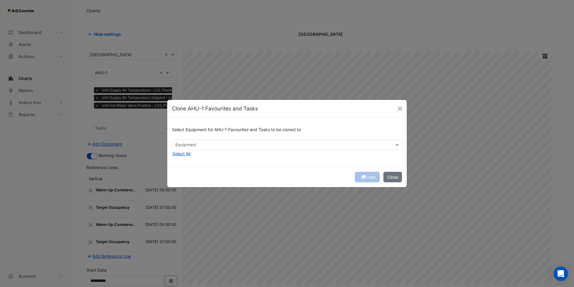
click at [193, 141] on div "Equipment" at bounding box center [282, 144] width 220 height 9
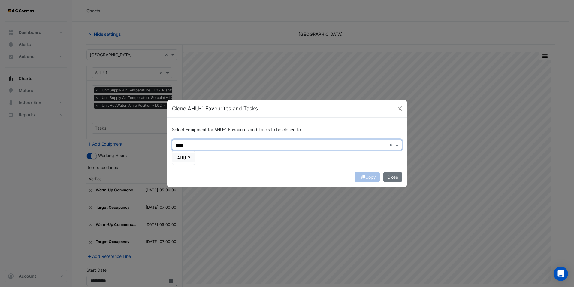
click at [188, 157] on span "AHU-2" at bounding box center [183, 157] width 13 height 5
type input "*****"
click at [363, 175] on div "Copy Close" at bounding box center [287, 176] width 240 height 20
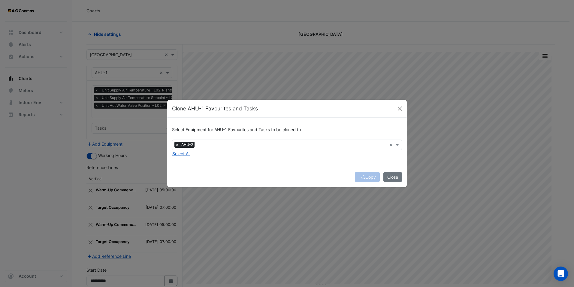
click at [363, 177] on div "Copy Close" at bounding box center [287, 176] width 240 height 20
click at [369, 178] on button "Copy" at bounding box center [367, 177] width 25 height 11
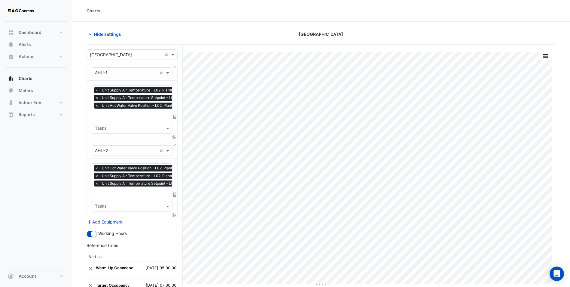
click at [175, 69] on div "Equipment × AHU-1 ×" at bounding box center [132, 73] width 90 height 16
click at [175, 68] on button "Close" at bounding box center [175, 67] width 4 height 4
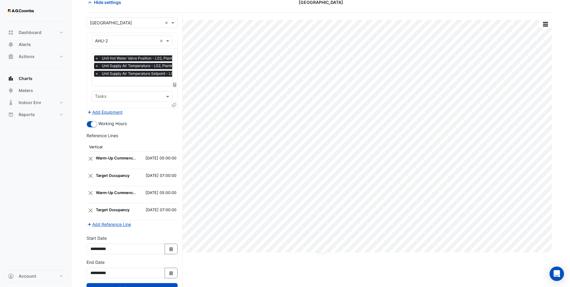
scroll to position [54, 0]
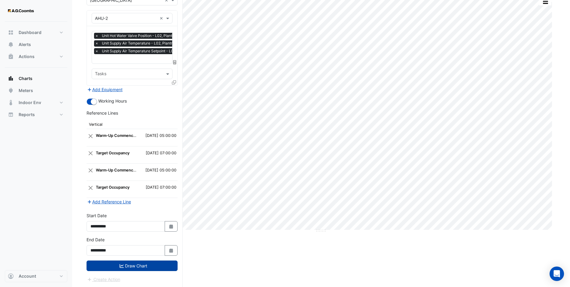
click at [132, 268] on button "Draw Chart" at bounding box center [132, 265] width 91 height 11
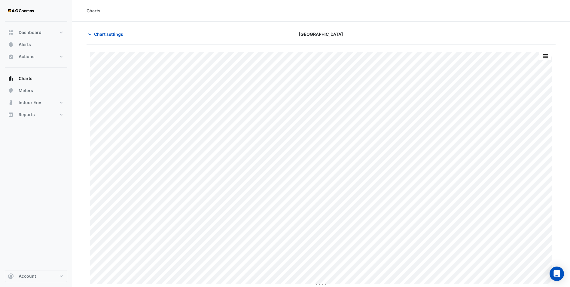
click at [546, 56] on button "button" at bounding box center [545, 56] width 12 height 8
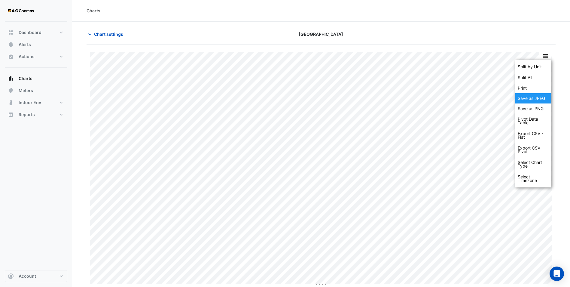
click at [537, 99] on div "Save as JPEG" at bounding box center [533, 98] width 36 height 10
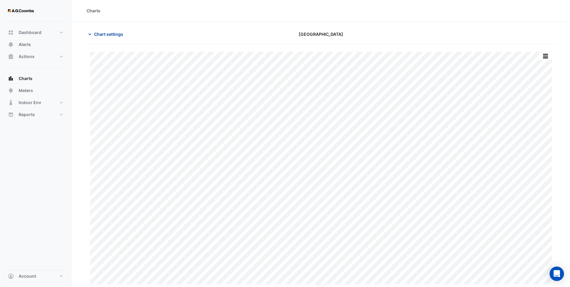
drag, startPoint x: 211, startPoint y: 25, endPoint x: 102, endPoint y: 35, distance: 109.0
click at [210, 24] on section "Chart settings [GEOGRAPHIC_DATA] Split by Unit Split All Print Save as JPEG Sav…" at bounding box center [321, 154] width 498 height 265
click at [114, 33] on span "Chart settings" at bounding box center [108, 34] width 29 height 6
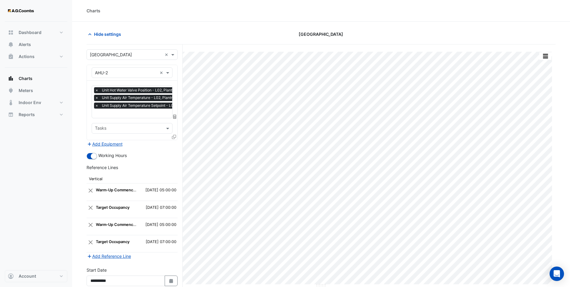
click at [175, 133] on div at bounding box center [174, 137] width 5 height 9
click at [173, 135] on icon at bounding box center [174, 137] width 4 height 4
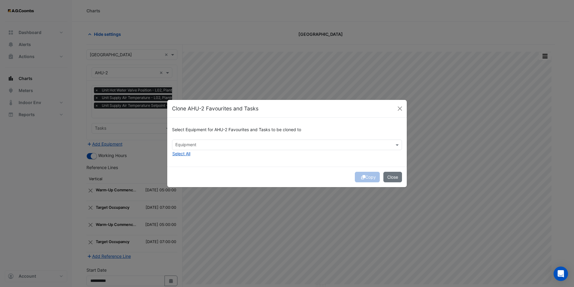
click at [207, 142] on input "text" at bounding box center [283, 145] width 217 height 6
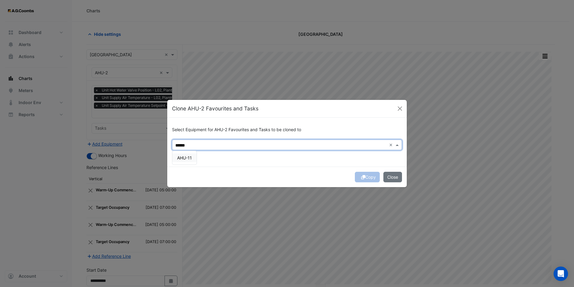
click at [184, 154] on div "AHU-11" at bounding box center [184, 157] width 24 height 9
type input "******"
click at [365, 174] on button "Copy" at bounding box center [367, 177] width 25 height 11
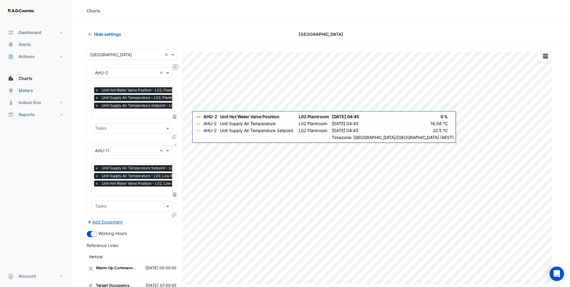
click at [174, 68] on button "Close" at bounding box center [175, 67] width 4 height 4
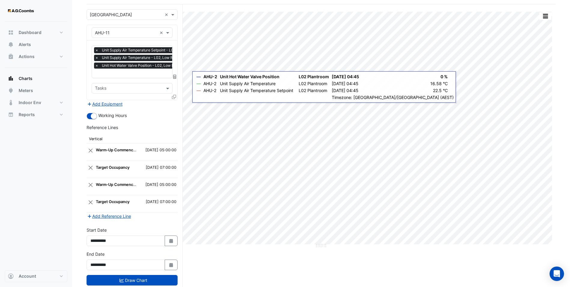
scroll to position [54, 0]
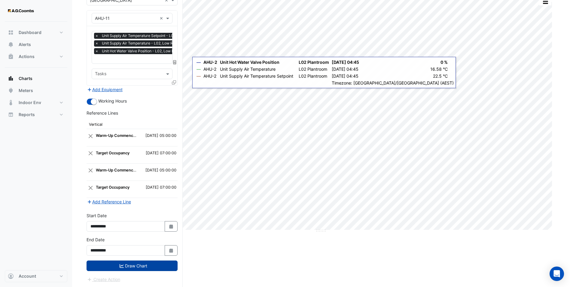
click at [137, 263] on button "Draw Chart" at bounding box center [132, 265] width 91 height 11
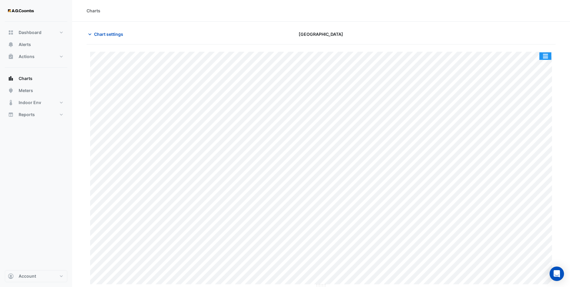
click at [544, 53] on button "button" at bounding box center [545, 56] width 12 height 8
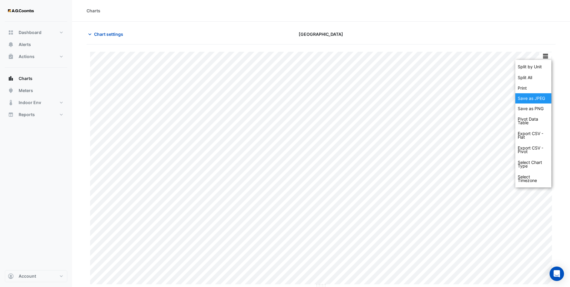
click at [535, 96] on div "Save as JPEG" at bounding box center [533, 98] width 36 height 10
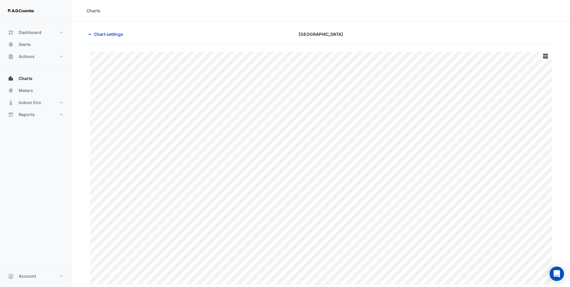
drag, startPoint x: 117, startPoint y: 30, endPoint x: 133, endPoint y: 122, distance: 93.1
click at [117, 30] on button "Chart settings" at bounding box center [107, 34] width 41 height 11
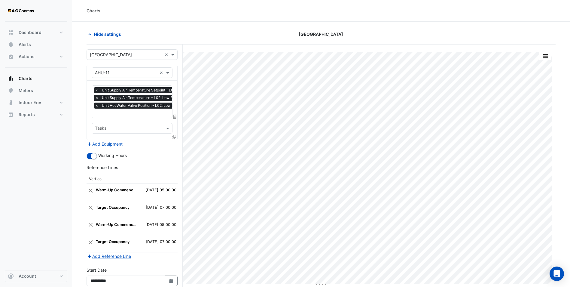
click at [173, 136] on icon at bounding box center [174, 137] width 4 height 4
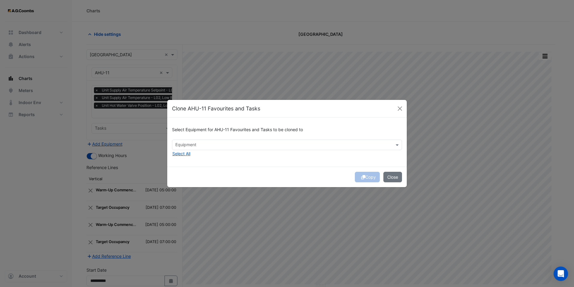
click at [196, 144] on input "text" at bounding box center [283, 145] width 217 height 6
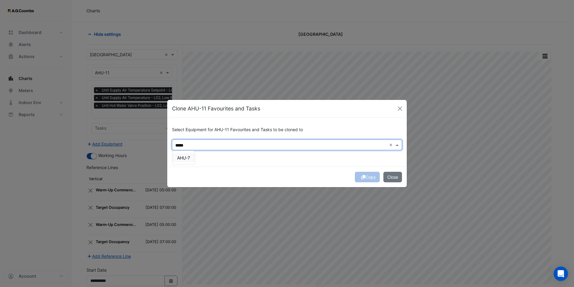
click at [190, 156] on span "AHU-7" at bounding box center [183, 157] width 13 height 5
type input "*****"
click at [328, 160] on div "Select Equipment for AHU-11 Favourites and Tasks to be cloned to Equipment × AH…" at bounding box center [287, 141] width 240 height 49
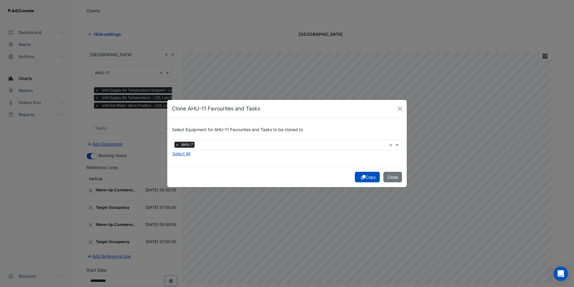
click at [365, 175] on button "Copy" at bounding box center [367, 177] width 25 height 11
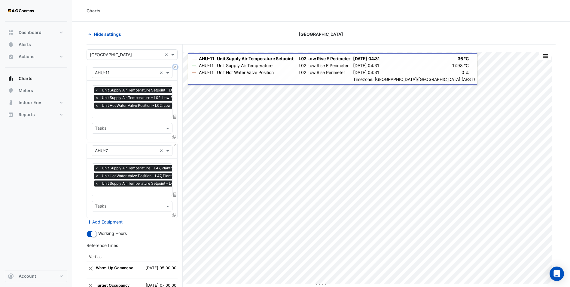
click at [176, 65] on button "Close" at bounding box center [175, 67] width 4 height 4
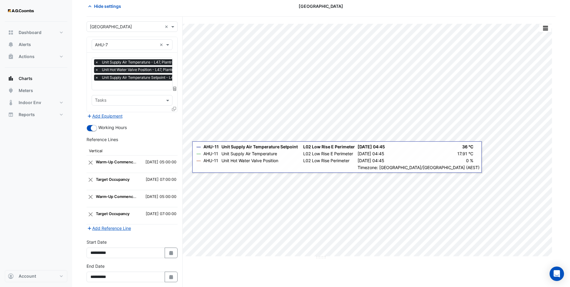
scroll to position [54, 0]
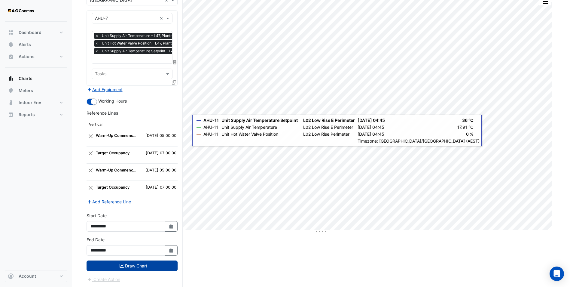
click at [157, 263] on button "Draw Chart" at bounding box center [132, 265] width 91 height 11
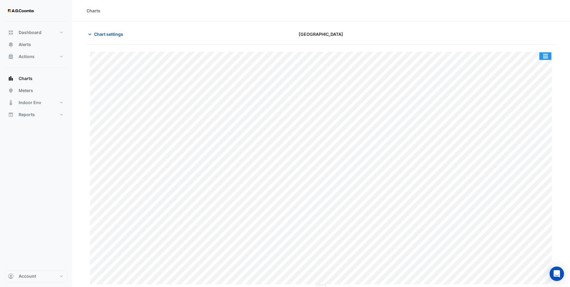
click at [548, 53] on button "button" at bounding box center [545, 56] width 12 height 8
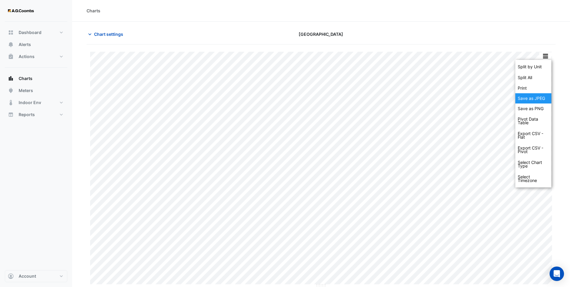
click at [537, 97] on div "Save as JPEG" at bounding box center [533, 98] width 36 height 10
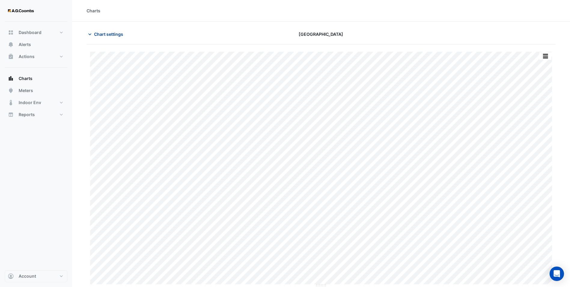
drag, startPoint x: 105, startPoint y: 35, endPoint x: 108, endPoint y: 38, distance: 4.5
click at [105, 35] on span "Chart settings" at bounding box center [108, 34] width 29 height 6
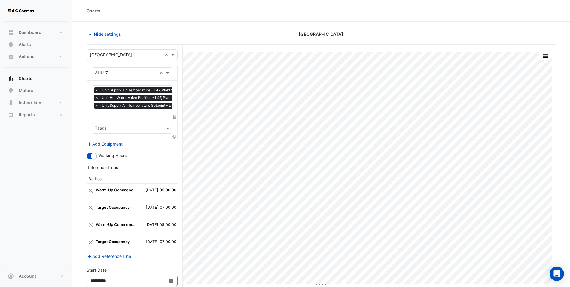
click at [175, 135] on icon at bounding box center [174, 137] width 4 height 4
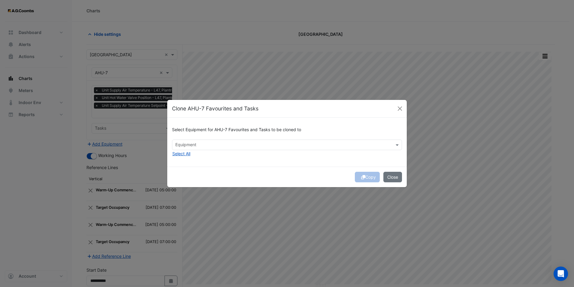
click at [198, 144] on input "text" at bounding box center [283, 145] width 217 height 6
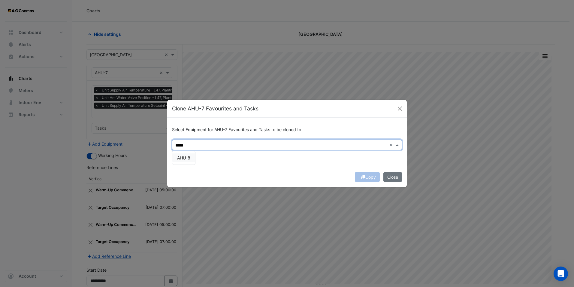
click at [193, 156] on div "AHU-8" at bounding box center [183, 157] width 23 height 9
type input "*****"
drag, startPoint x: 233, startPoint y: 159, endPoint x: 245, endPoint y: 159, distance: 12.6
click at [233, 159] on div "Select Equipment for AHU-7 Favourites and Tasks to be cloned to Equipment × AHU…" at bounding box center [287, 141] width 240 height 49
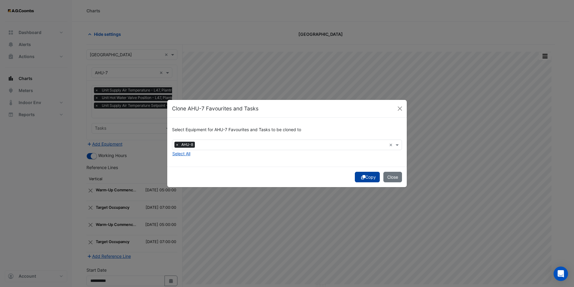
click at [366, 174] on button "Copy" at bounding box center [367, 177] width 25 height 11
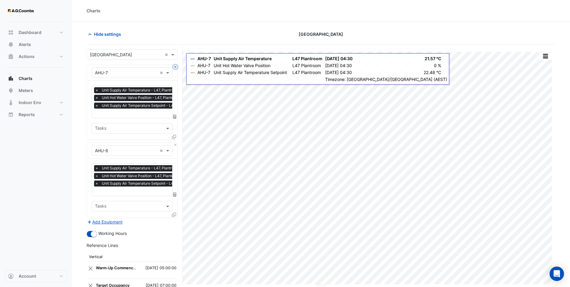
click at [174, 66] on button "Close" at bounding box center [175, 67] width 4 height 4
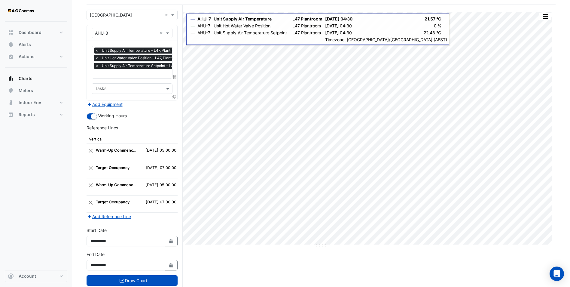
scroll to position [54, 0]
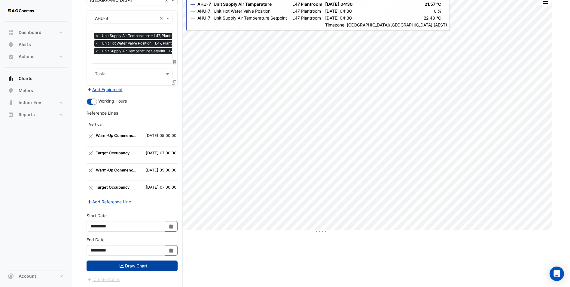
click at [145, 267] on button "Draw Chart" at bounding box center [132, 265] width 91 height 11
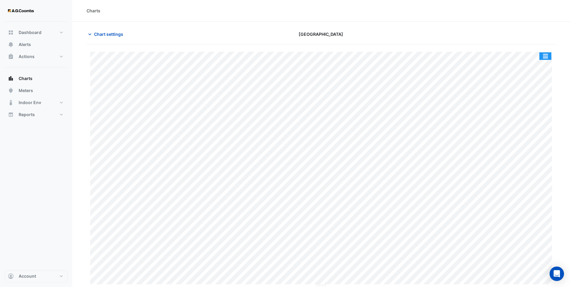
drag, startPoint x: 544, startPoint y: 52, endPoint x: 550, endPoint y: 70, distance: 18.7
click at [543, 52] on button "button" at bounding box center [545, 56] width 12 height 8
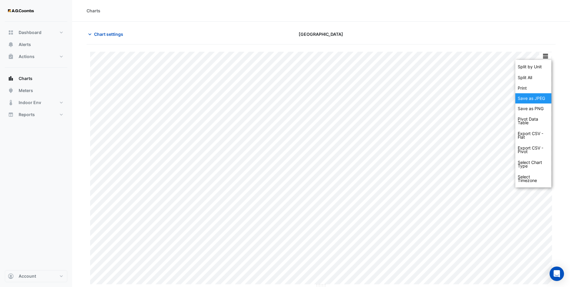
click at [538, 97] on div "Save as JPEG" at bounding box center [533, 98] width 36 height 10
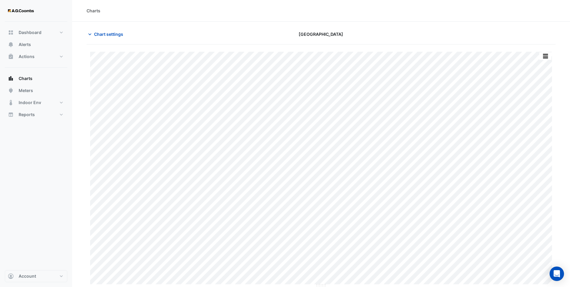
drag, startPoint x: 104, startPoint y: 36, endPoint x: 81, endPoint y: 169, distance: 134.7
click at [104, 36] on span "Chart settings" at bounding box center [108, 34] width 29 height 6
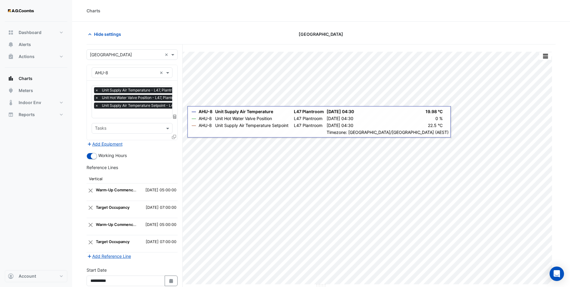
click at [174, 136] on icon at bounding box center [174, 137] width 4 height 4
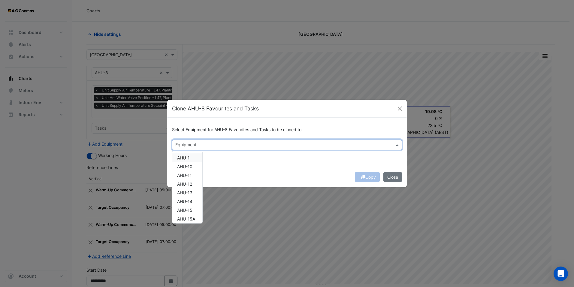
click at [198, 142] on input "text" at bounding box center [283, 145] width 217 height 6
click at [188, 156] on span "AHU-14" at bounding box center [184, 157] width 15 height 5
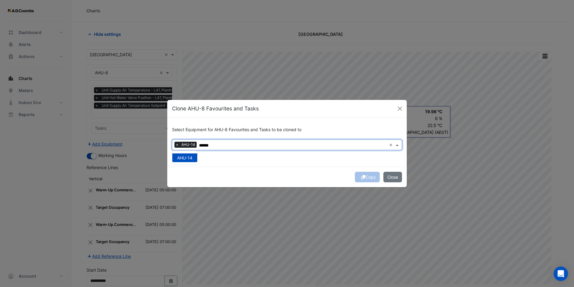
type input "******"
click at [321, 166] on div "Select Equipment for AHU-8 Favourites and Tasks to be cloned to Equipment × AHU…" at bounding box center [287, 141] width 240 height 49
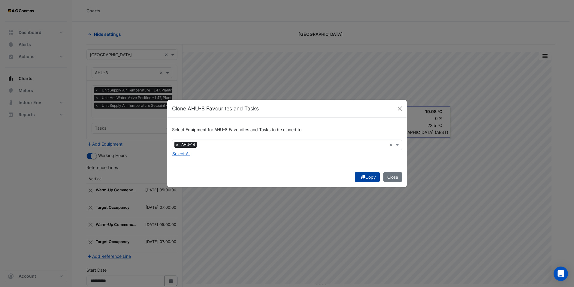
click at [366, 175] on button "Copy" at bounding box center [367, 177] width 25 height 11
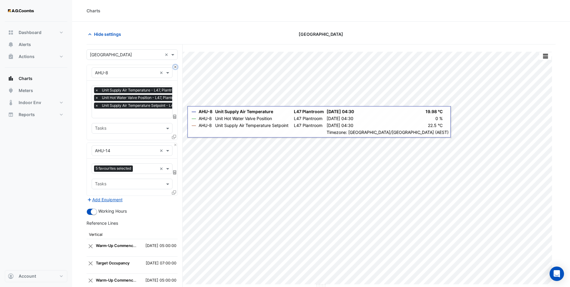
click at [175, 67] on button "Close" at bounding box center [175, 67] width 4 height 4
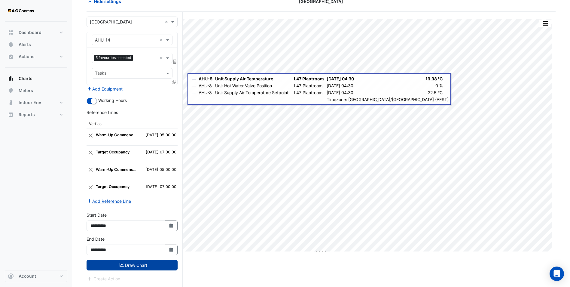
click at [146, 262] on button "Draw Chart" at bounding box center [132, 265] width 91 height 11
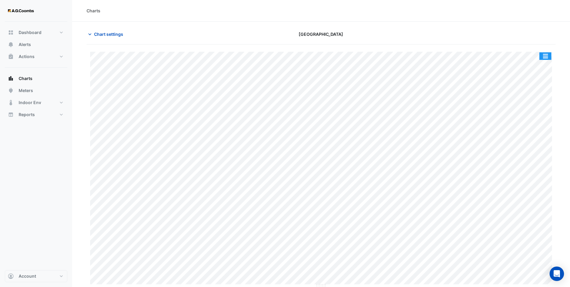
click at [546, 54] on button "button" at bounding box center [545, 56] width 12 height 8
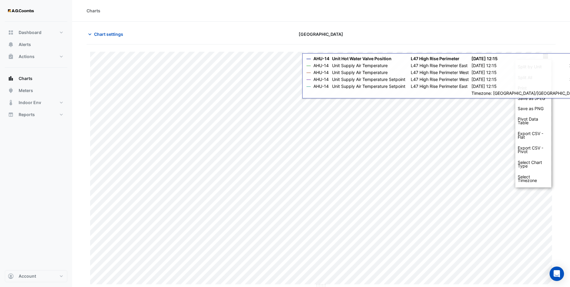
scroll to position [0, 0]
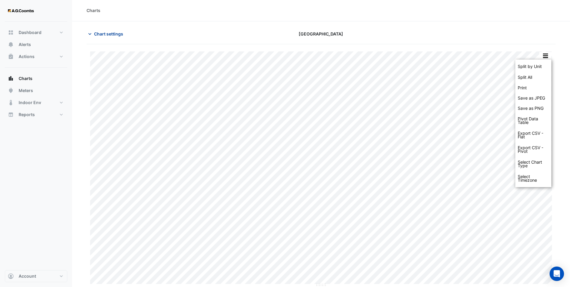
click at [105, 31] on span "Chart settings" at bounding box center [108, 34] width 29 height 6
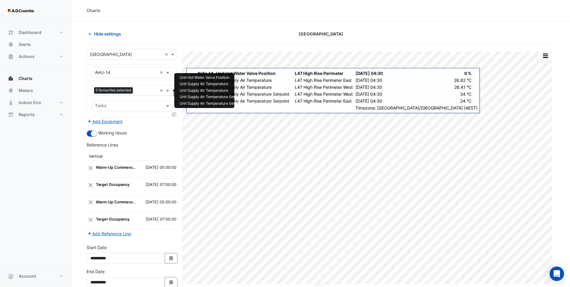
click at [146, 90] on input "text" at bounding box center [146, 91] width 22 height 6
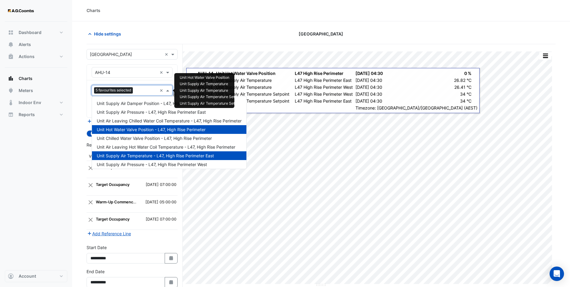
scroll to position [142, 0]
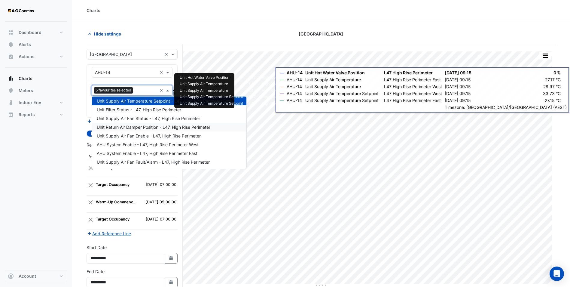
click at [122, 88] on span "5 favourites selected" at bounding box center [113, 90] width 39 height 6
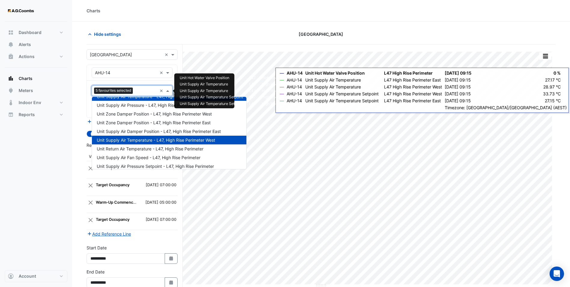
scroll to position [60, 0]
click at [140, 138] on span "Unit Supply Air Temperature - L47, High Rise Perimeter West" at bounding box center [156, 139] width 118 height 5
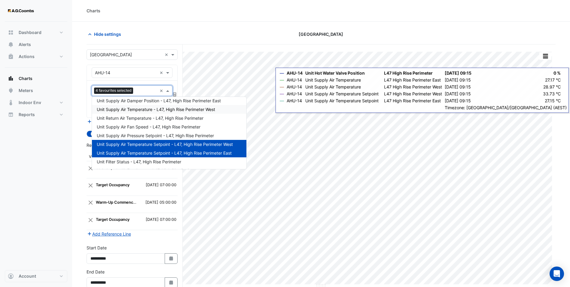
scroll to position [120, 0]
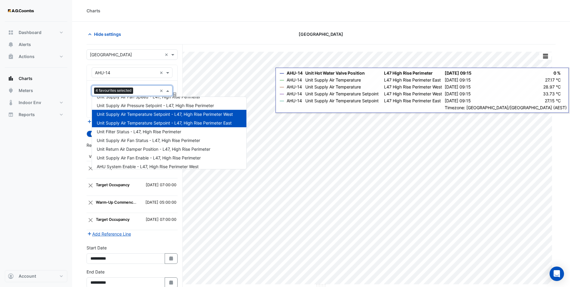
click at [147, 114] on span "Unit Supply Air Temperature Setpoint - L47, High Rise Perimeter West" at bounding box center [165, 113] width 136 height 5
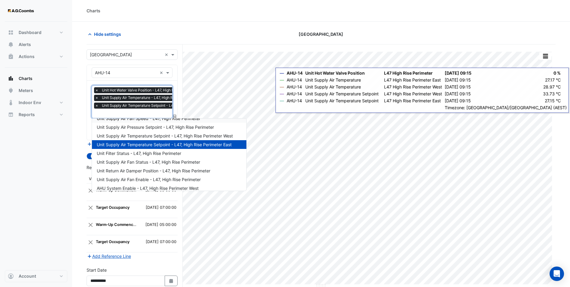
click at [84, 90] on section "Hide settings [GEOGRAPHIC_DATA] Split by Unit Split All Print Save as JPEG Save…" at bounding box center [321, 182] width 498 height 320
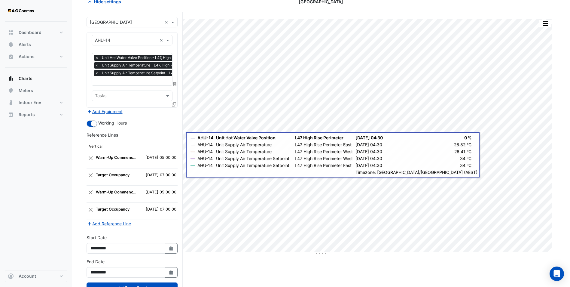
scroll to position [54, 0]
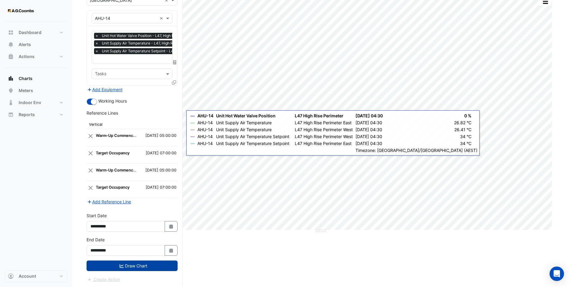
click at [154, 263] on button "Draw Chart" at bounding box center [132, 265] width 91 height 11
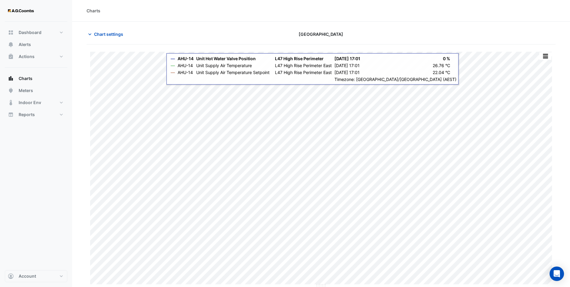
scroll to position [0, 0]
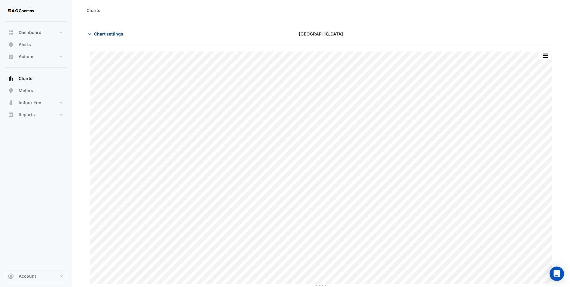
click at [102, 33] on span "Chart settings" at bounding box center [108, 34] width 29 height 6
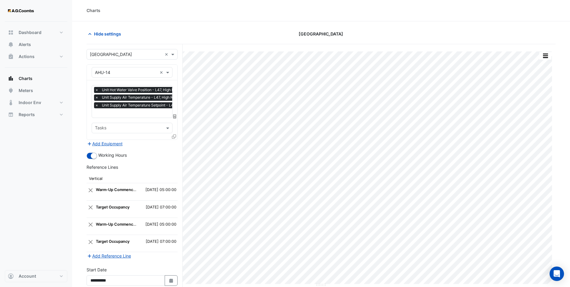
click at [96, 88] on span "×" at bounding box center [96, 90] width 5 height 6
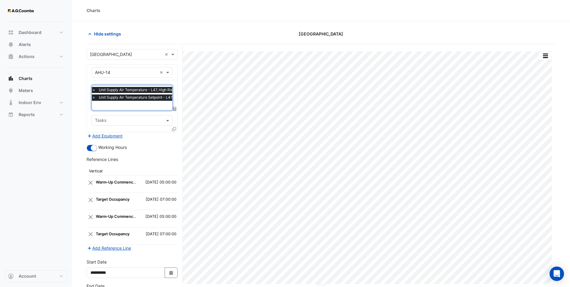
click at [138, 72] on input "text" at bounding box center [126, 72] width 62 height 6
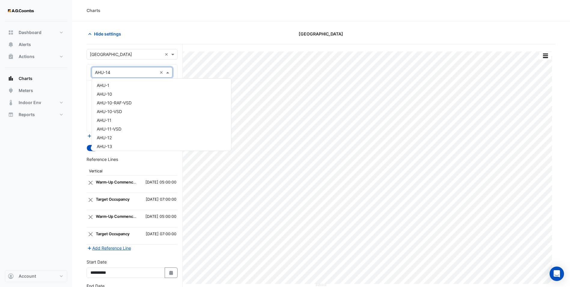
scroll to position [81, 0]
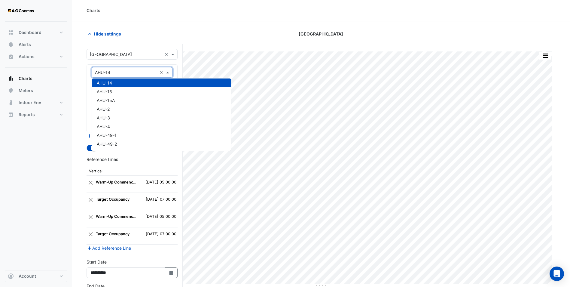
click at [118, 74] on input "text" at bounding box center [126, 72] width 62 height 6
click at [81, 88] on section "Hide settings [GEOGRAPHIC_DATA] Split by Unit Split All Print Save as JPEG Save…" at bounding box center [321, 177] width 498 height 312
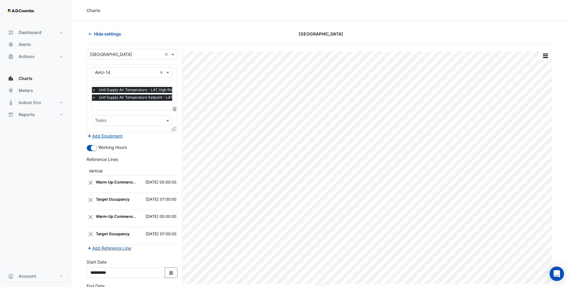
click at [127, 103] on input "text" at bounding box center [155, 106] width 127 height 6
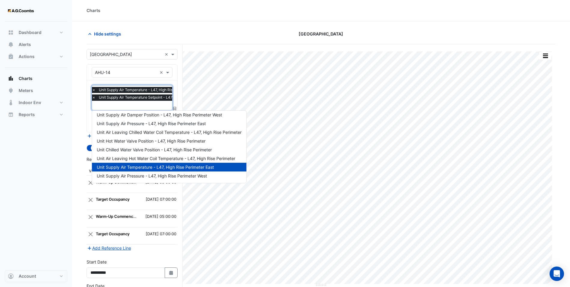
scroll to position [0, 0]
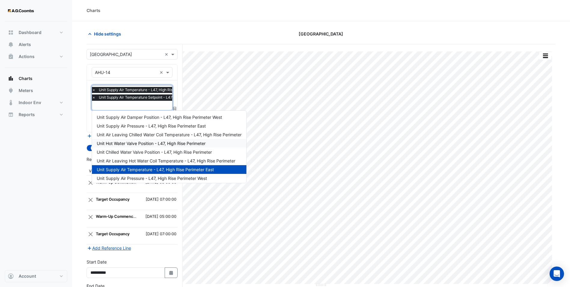
click at [145, 143] on span "Unit Hot Water Valve Position - L47, High Rise Perimeter" at bounding box center [151, 143] width 109 height 5
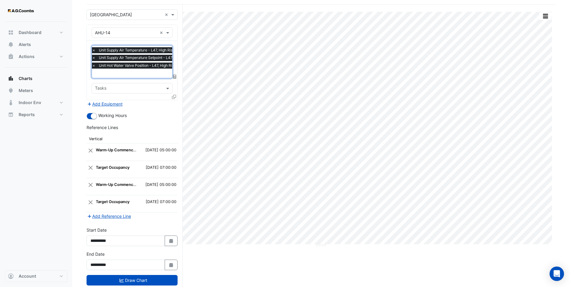
scroll to position [54, 0]
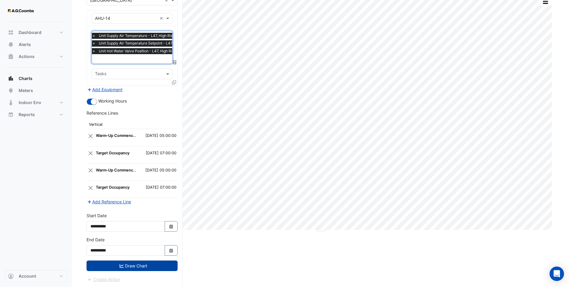
click at [144, 266] on button "Draw Chart" at bounding box center [132, 265] width 91 height 11
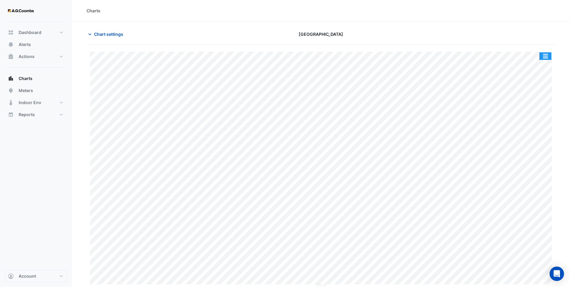
click at [543, 54] on button "button" at bounding box center [545, 56] width 12 height 8
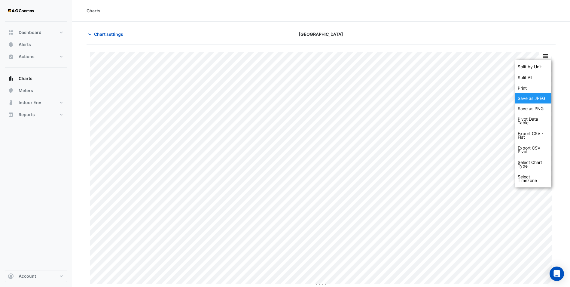
click at [538, 99] on div "Save as JPEG" at bounding box center [533, 98] width 36 height 10
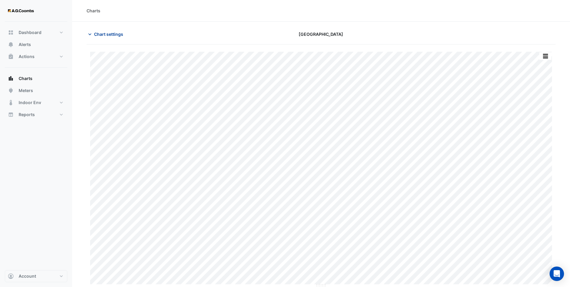
click at [115, 35] on span "Chart settings" at bounding box center [108, 34] width 29 height 6
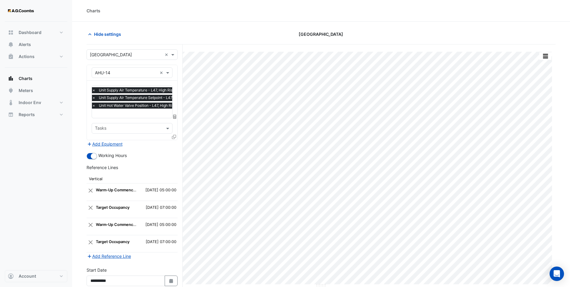
click at [177, 135] on div at bounding box center [174, 137] width 5 height 9
click at [175, 137] on icon at bounding box center [174, 137] width 4 height 4
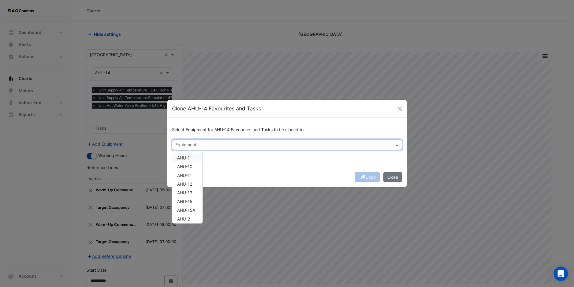
click at [196, 145] on input "text" at bounding box center [283, 145] width 217 height 6
click at [186, 154] on div "AHU-2" at bounding box center [183, 157] width 23 height 9
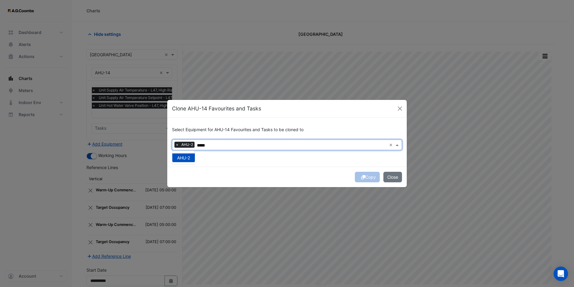
type input "*****"
drag, startPoint x: 360, startPoint y: 174, endPoint x: 354, endPoint y: 170, distance: 7.1
click at [359, 173] on div "Copy Close" at bounding box center [287, 176] width 240 height 20
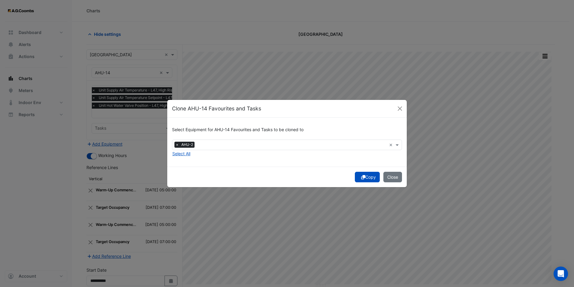
click at [365, 176] on button "Copy" at bounding box center [367, 177] width 25 height 11
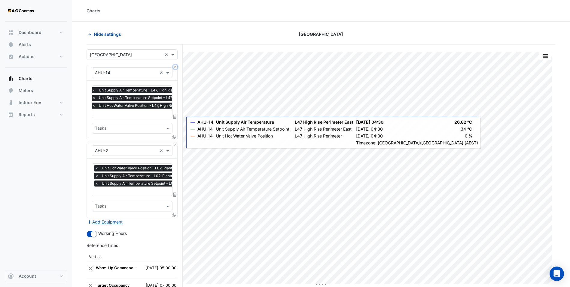
click at [175, 65] on button "Close" at bounding box center [175, 67] width 4 height 4
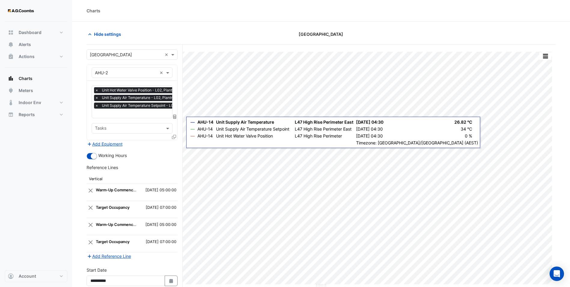
click at [96, 89] on span "×" at bounding box center [96, 90] width 5 height 6
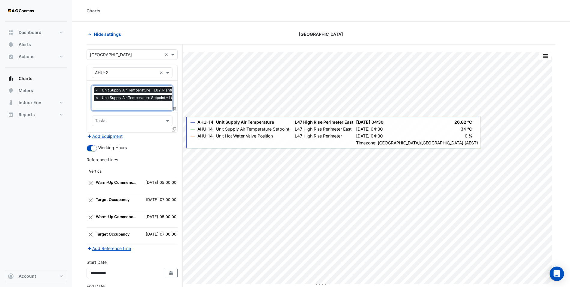
scroll to position [0, 3]
type input "**"
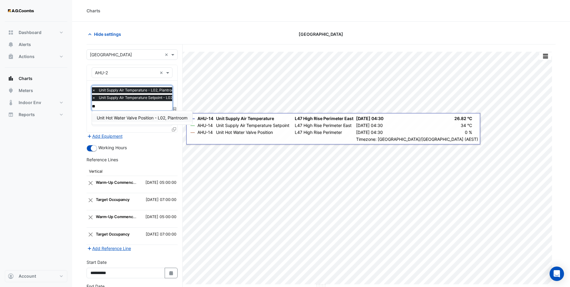
click at [142, 119] on span "Unit Hot Water Valve Position - L02, Plantroom" at bounding box center [142, 117] width 91 height 5
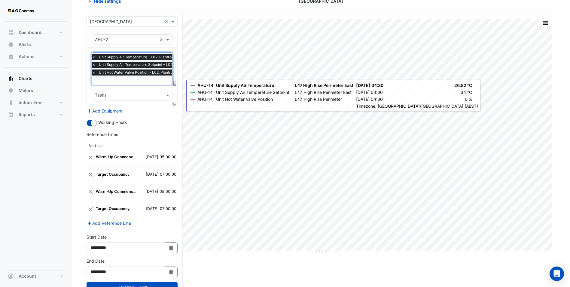
scroll to position [54, 0]
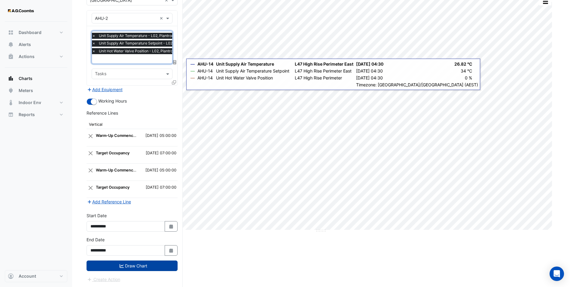
click at [137, 266] on button "Draw Chart" at bounding box center [132, 265] width 91 height 11
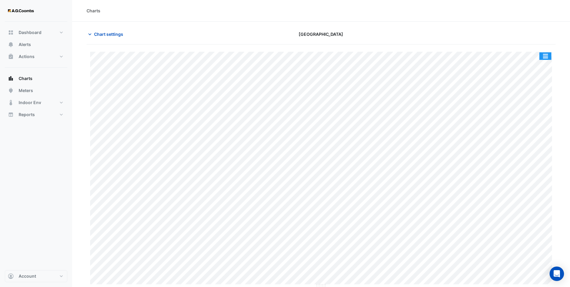
click at [544, 54] on button "button" at bounding box center [545, 56] width 12 height 8
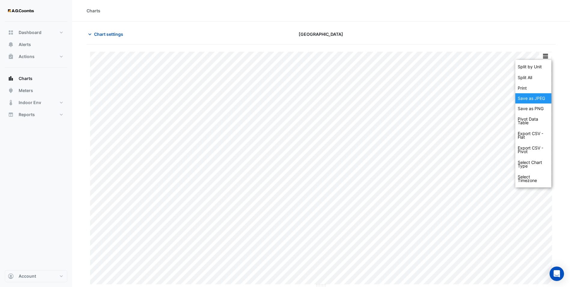
click at [540, 98] on div "Save as JPEG" at bounding box center [533, 98] width 36 height 10
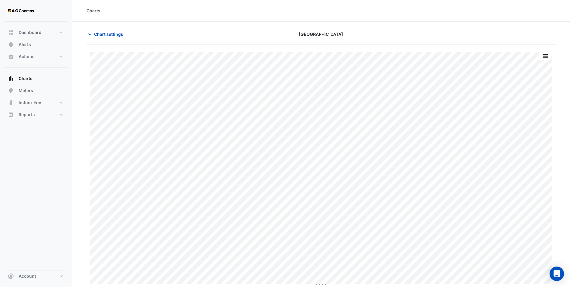
drag, startPoint x: 291, startPoint y: 27, endPoint x: 249, endPoint y: 17, distance: 43.1
click at [289, 25] on section "Chart settings [GEOGRAPHIC_DATA] Split by Unit Split All Print Save as JPEG Sav…" at bounding box center [321, 154] width 498 height 265
click at [100, 32] on span "Chart settings" at bounding box center [108, 34] width 29 height 6
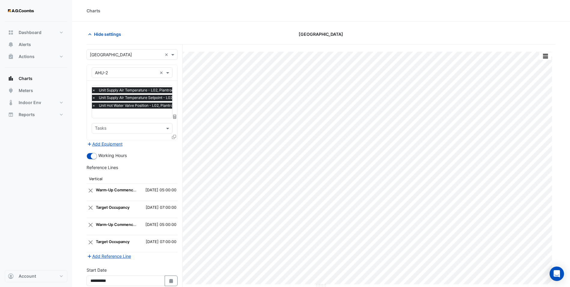
click at [173, 134] on fa-icon at bounding box center [174, 136] width 4 height 5
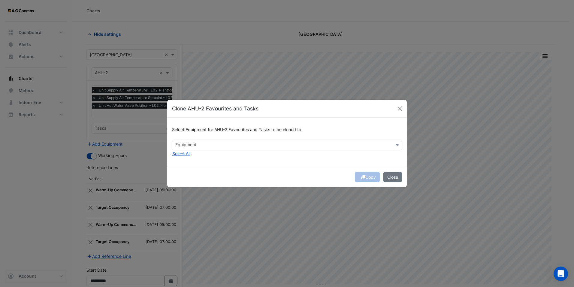
click at [198, 142] on input "text" at bounding box center [283, 145] width 217 height 6
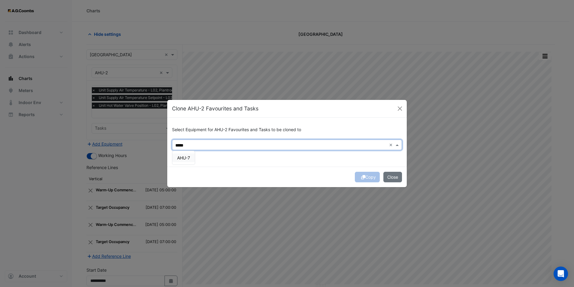
click at [180, 157] on span "AHU-7" at bounding box center [183, 157] width 13 height 5
type input "*****"
click at [365, 179] on div "Copy Close" at bounding box center [287, 176] width 240 height 20
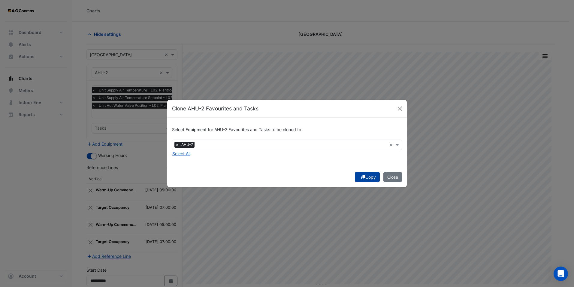
click at [367, 176] on button "Copy" at bounding box center [367, 177] width 25 height 11
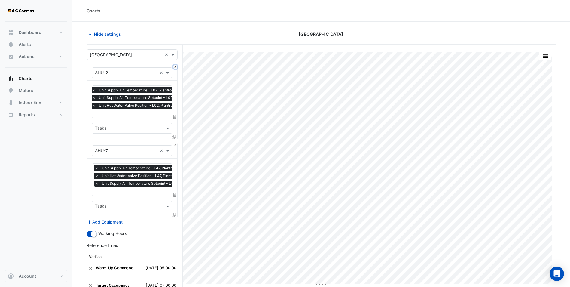
click at [175, 67] on button "Close" at bounding box center [175, 67] width 4 height 4
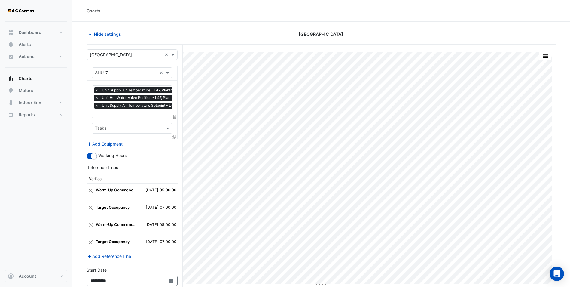
click at [95, 96] on span "×" at bounding box center [96, 98] width 5 height 6
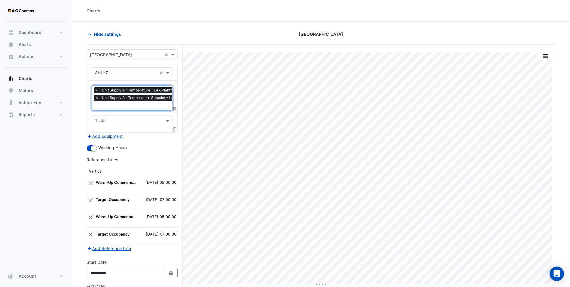
scroll to position [0, 3]
type input "***"
click at [121, 120] on span "Unit Hot Water Valve Position - L47, Plantroom" at bounding box center [142, 117] width 90 height 5
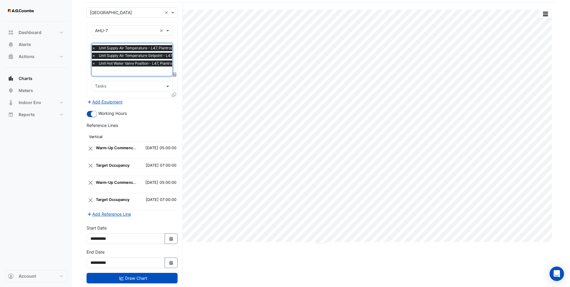
scroll to position [54, 0]
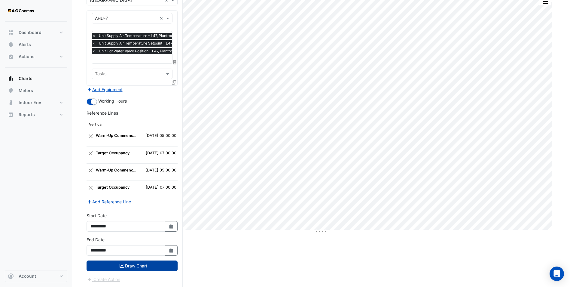
click at [149, 266] on button "Draw Chart" at bounding box center [132, 265] width 91 height 11
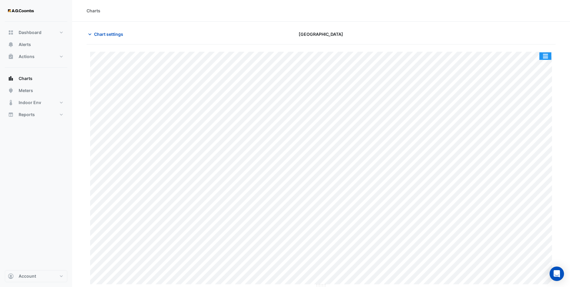
click at [546, 54] on button "button" at bounding box center [545, 56] width 12 height 8
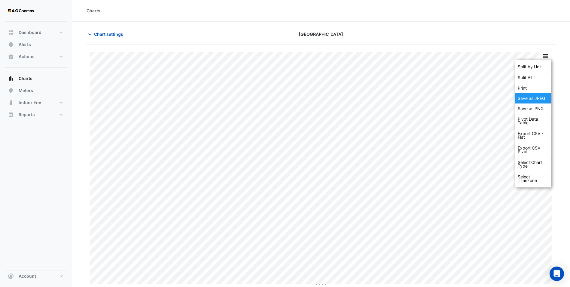
click at [539, 95] on div "Save as JPEG" at bounding box center [533, 98] width 36 height 10
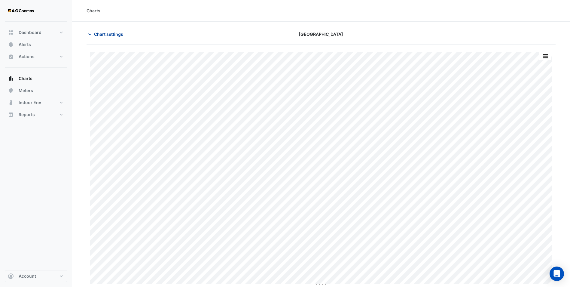
click at [101, 34] on span "Chart settings" at bounding box center [108, 34] width 29 height 6
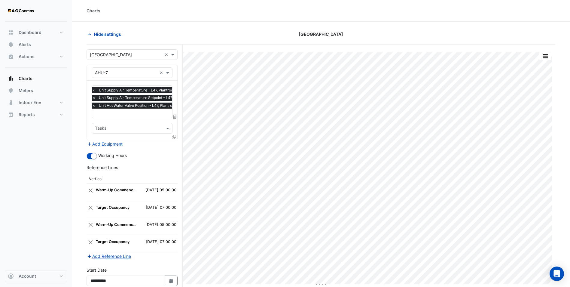
click at [174, 137] on icon at bounding box center [174, 137] width 4 height 4
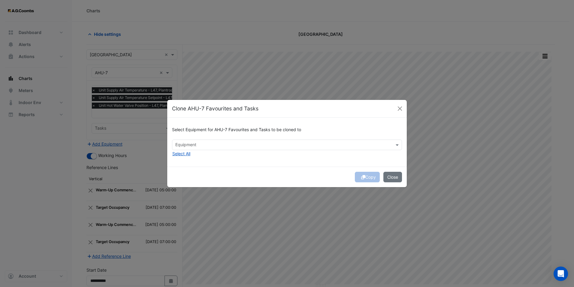
click at [182, 143] on input "text" at bounding box center [283, 145] width 217 height 6
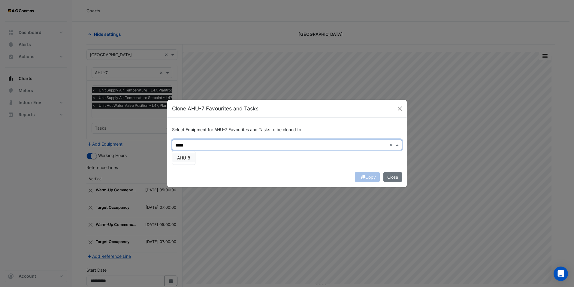
click at [180, 159] on span "AHU-8" at bounding box center [183, 157] width 13 height 5
type input "*****"
click at [364, 176] on div "Copy Close" at bounding box center [287, 176] width 240 height 20
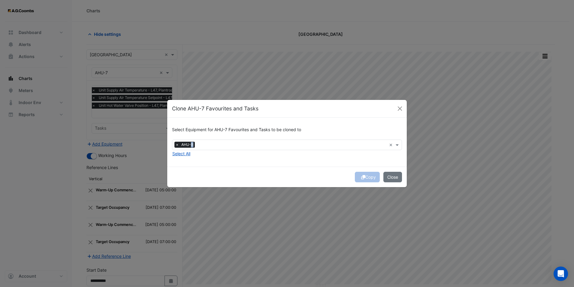
click at [364, 176] on div "Copy Close" at bounding box center [287, 176] width 240 height 20
click at [366, 176] on button "Copy" at bounding box center [367, 177] width 25 height 11
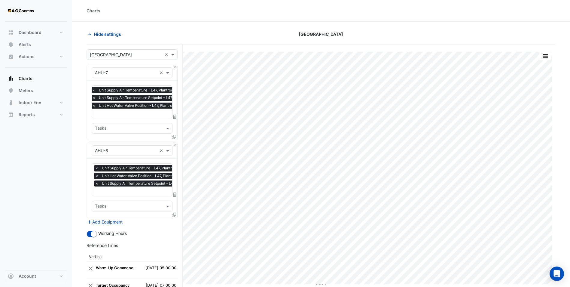
click at [96, 173] on span "×" at bounding box center [96, 176] width 5 height 6
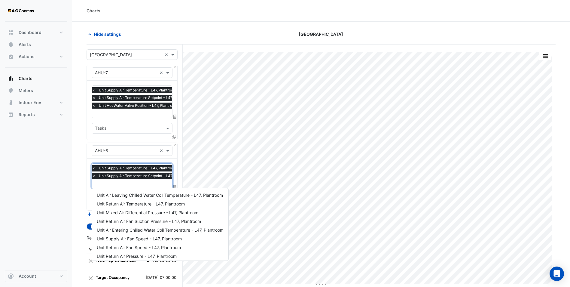
click at [117, 183] on input "text" at bounding box center [143, 184] width 102 height 6
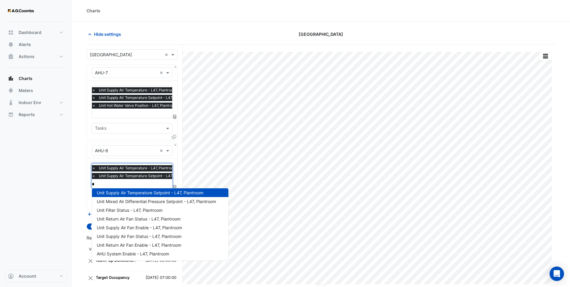
scroll to position [0, 0]
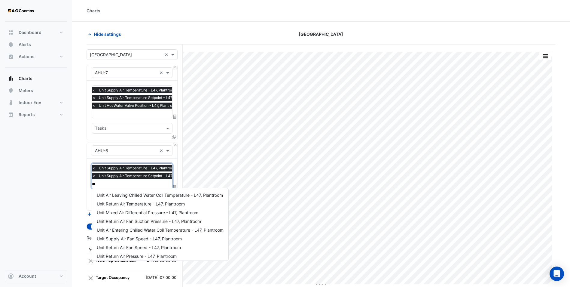
type input "***"
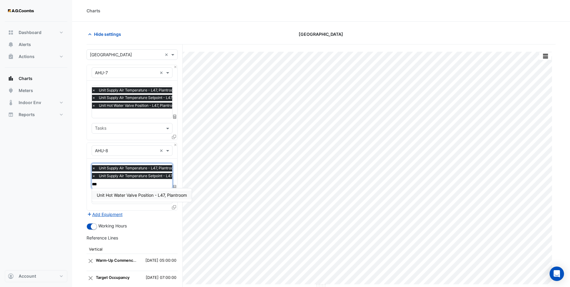
click at [121, 192] on span "Unit Hot Water Valve Position - L47, Plantroom" at bounding box center [142, 194] width 90 height 5
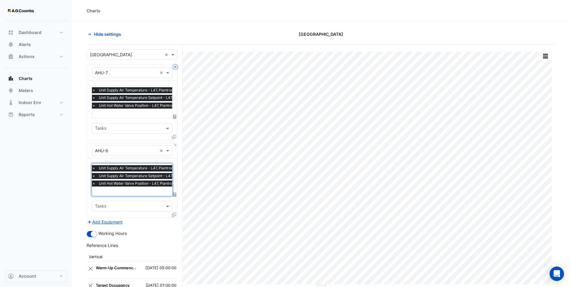
click at [175, 66] on button "Close" at bounding box center [175, 67] width 4 height 4
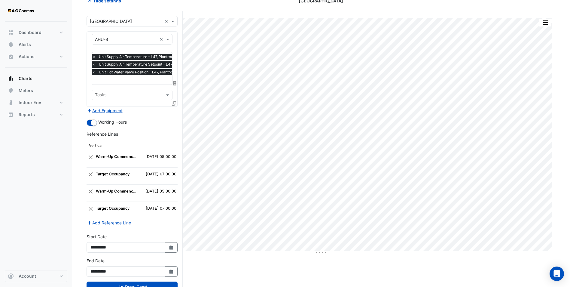
scroll to position [54, 0]
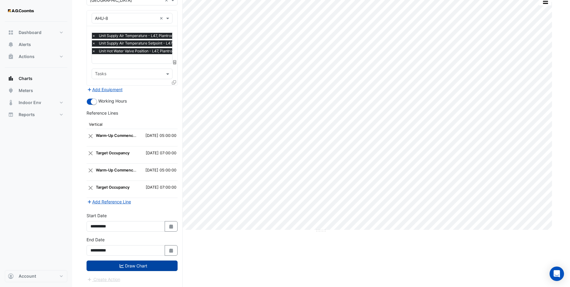
click at [144, 266] on button "Draw Chart" at bounding box center [132, 265] width 91 height 11
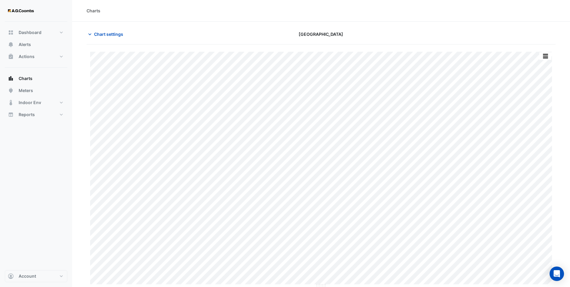
click at [547, 54] on button "button" at bounding box center [545, 56] width 12 height 8
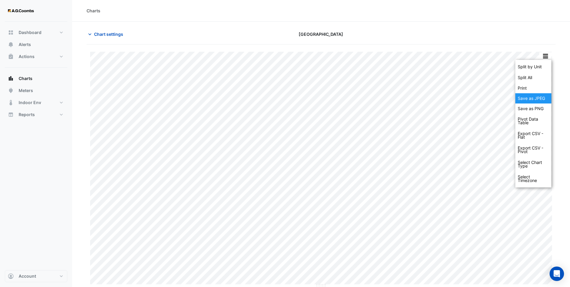
click at [542, 99] on div "Save as JPEG" at bounding box center [533, 98] width 36 height 10
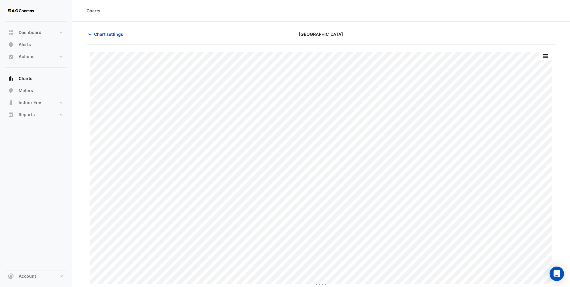
drag, startPoint x: 266, startPoint y: 12, endPoint x: 254, endPoint y: 1, distance: 16.8
click at [266, 12] on div "Charts" at bounding box center [321, 11] width 469 height 6
